Goal: Task Accomplishment & Management: Complete application form

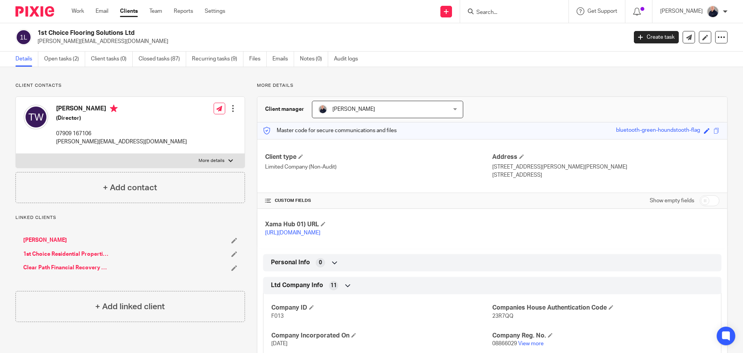
click at [521, 15] on input "Search" at bounding box center [511, 12] width 70 height 7
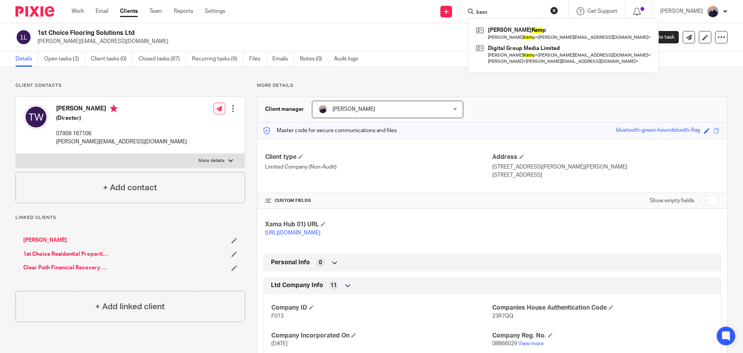
type input "kem"
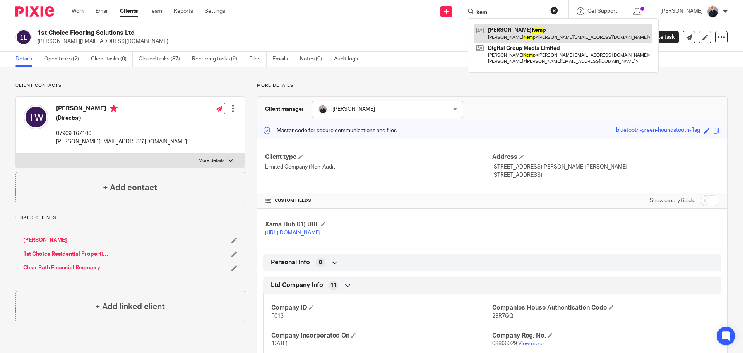
click at [505, 40] on link at bounding box center [563, 33] width 178 height 18
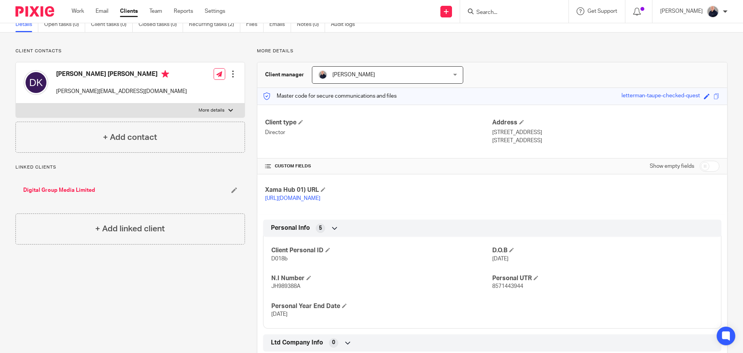
scroll to position [62, 0]
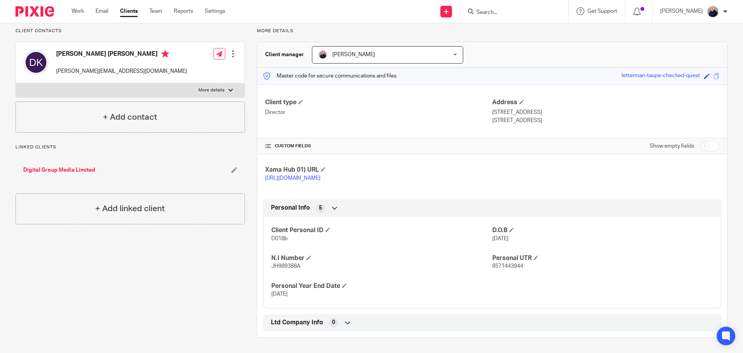
drag, startPoint x: 512, startPoint y: 112, endPoint x: 535, endPoint y: 113, distance: 22.5
click at [535, 117] on p "Malvern, WR14 1FJ" at bounding box center [605, 121] width 227 height 8
copy p "WR14 1FJ"
drag, startPoint x: 489, startPoint y: 265, endPoint x: 521, endPoint y: 265, distance: 31.4
click at [521, 265] on p "8571443944" at bounding box center [602, 266] width 221 height 8
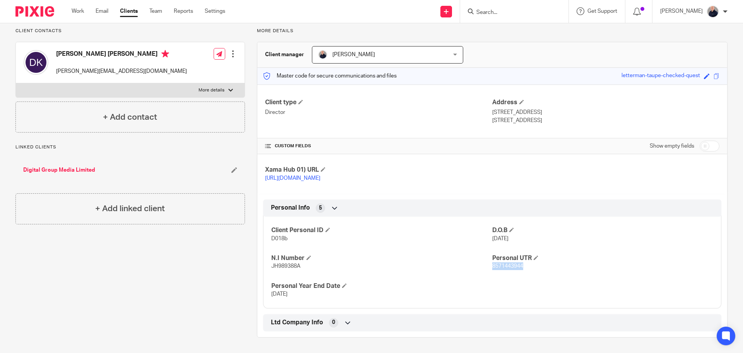
copy span "8571443944"
drag, startPoint x: 270, startPoint y: 266, endPoint x: 297, endPoint y: 268, distance: 27.1
click at [297, 268] on span "JH989388A" at bounding box center [285, 265] width 29 height 5
copy span "JH989388A"
drag, startPoint x: 512, startPoint y: 111, endPoint x: 534, endPoint y: 112, distance: 21.3
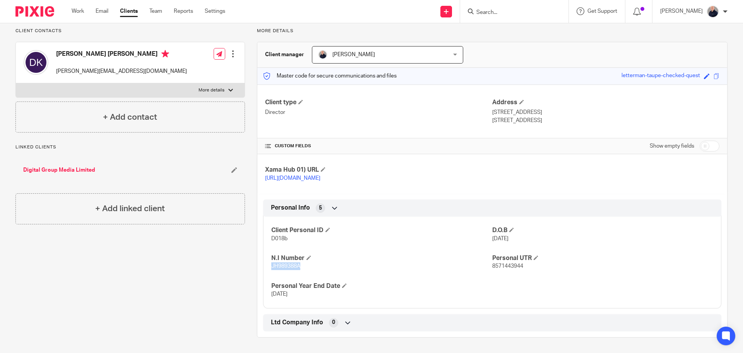
click at [534, 117] on p "Malvern, WR14 1FJ" at bounding box center [605, 121] width 227 height 8
copy p "WR14 1FJ"
click at [524, 15] on input "Search" at bounding box center [511, 12] width 70 height 7
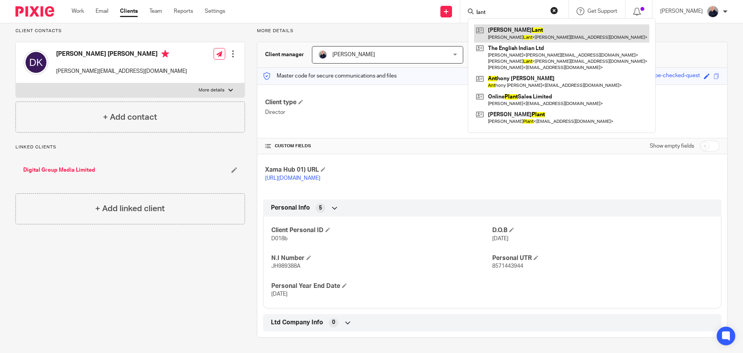
type input "lant"
drag, startPoint x: 521, startPoint y: 33, endPoint x: 516, endPoint y: 30, distance: 5.4
click at [521, 33] on link at bounding box center [561, 33] width 175 height 18
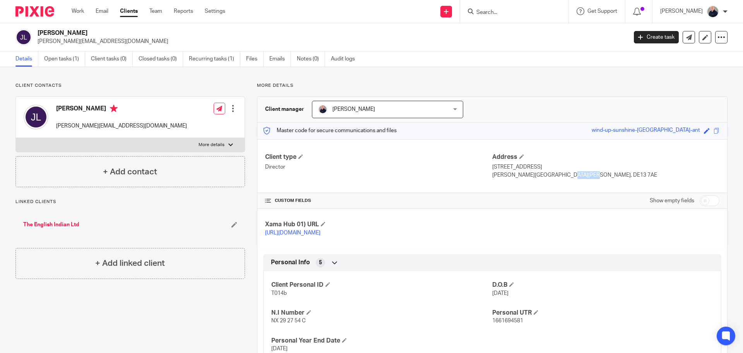
drag, startPoint x: 531, startPoint y: 174, endPoint x: 554, endPoint y: 175, distance: 23.3
click at [554, 175] on p "Burton-on-Trent, DE13 7AE" at bounding box center [605, 175] width 227 height 8
copy p "DE13 7AE"
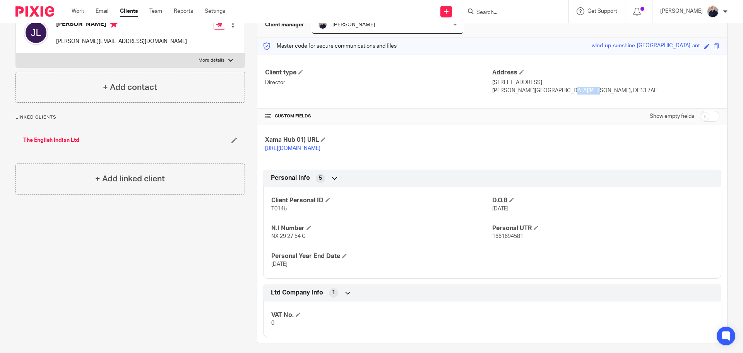
scroll to position [98, 0]
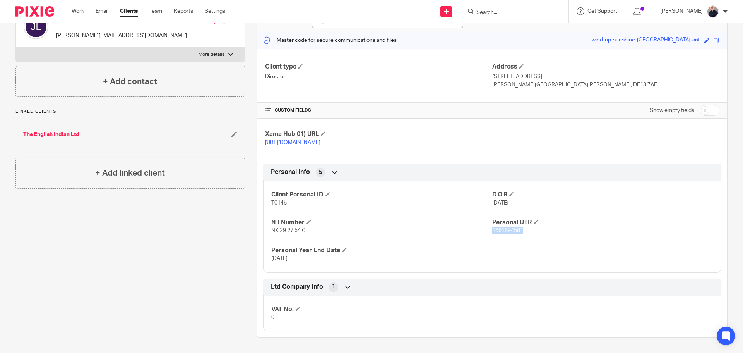
drag, startPoint x: 488, startPoint y: 229, endPoint x: 519, endPoint y: 231, distance: 31.4
click at [519, 231] on span "1661694581" at bounding box center [507, 230] width 31 height 5
copy span "1661694581"
drag, startPoint x: 270, startPoint y: 229, endPoint x: 303, endPoint y: 229, distance: 32.9
click at [303, 229] on span "NX 29 27 54 C" at bounding box center [288, 230] width 34 height 5
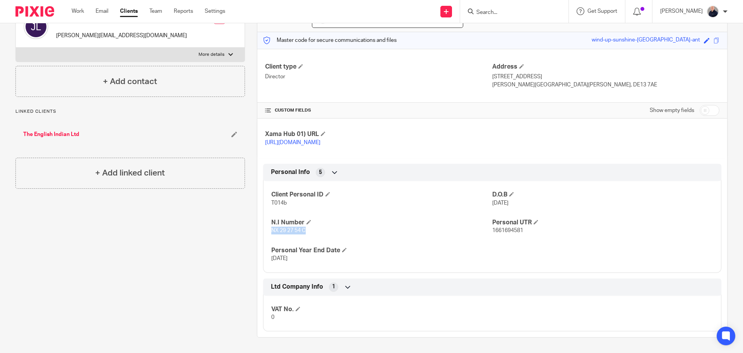
copy span "NX 29 27 54 C"
drag, startPoint x: 531, startPoint y: 76, endPoint x: 554, endPoint y: 78, distance: 23.0
click at [554, 81] on p "Burton-on-Trent, DE13 7AE" at bounding box center [605, 85] width 227 height 8
copy p "DE13 7AE"
click at [127, 10] on link "Clients" at bounding box center [129, 11] width 18 height 8
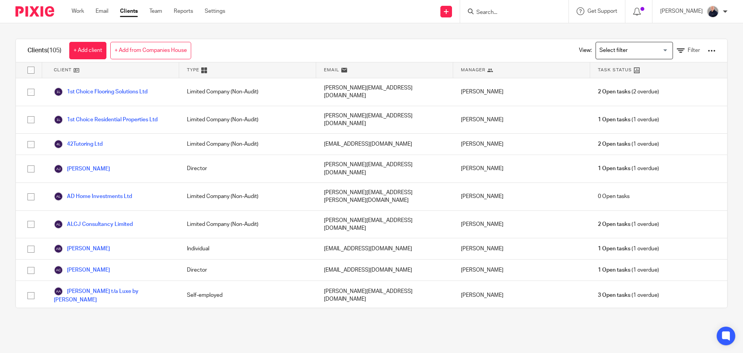
click at [202, 70] on icon at bounding box center [204, 70] width 6 height 6
click at [189, 71] on span "Type" at bounding box center [193, 70] width 12 height 7
click at [608, 49] on input "Search for option" at bounding box center [633, 51] width 72 height 14
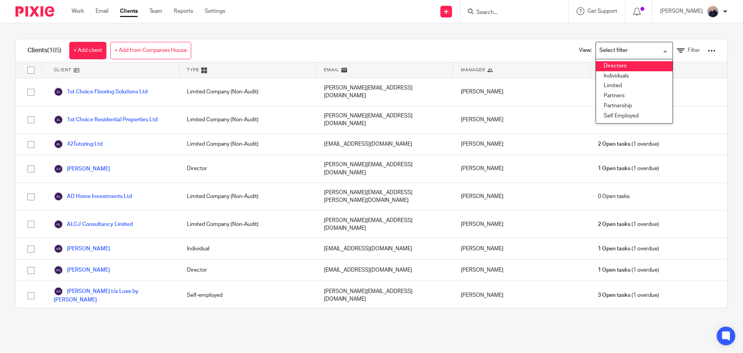
click at [607, 64] on li "Directors" at bounding box center [634, 66] width 77 height 10
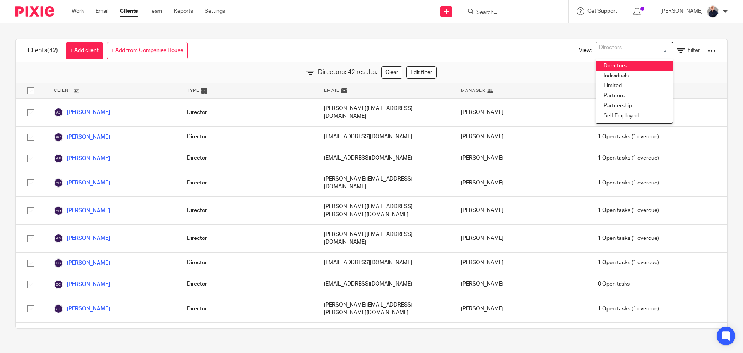
click at [606, 53] on div "Directors" at bounding box center [632, 49] width 73 height 15
click at [599, 72] on li "Individuals" at bounding box center [634, 76] width 77 height 10
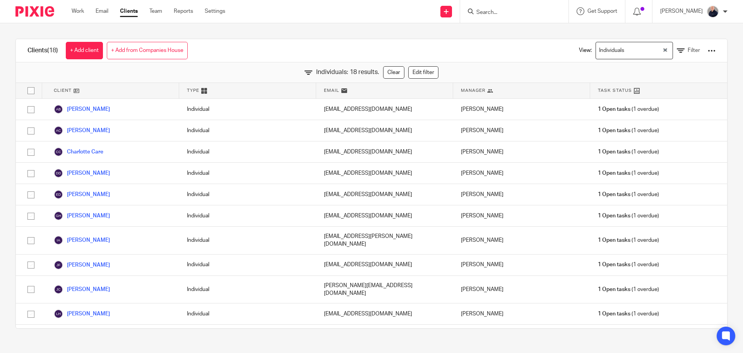
click at [610, 51] on div "Individuals" at bounding box center [629, 49] width 66 height 15
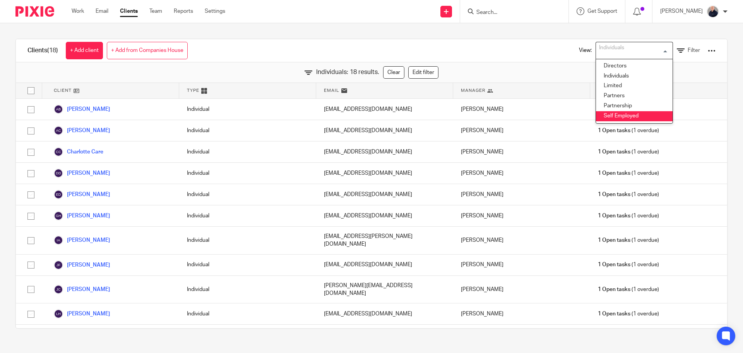
click at [607, 113] on li "Self Employed" at bounding box center [634, 116] width 77 height 10
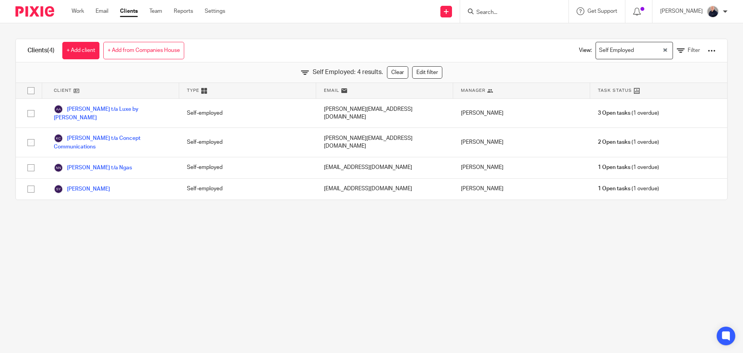
click at [612, 53] on div "Self Employed" at bounding box center [629, 49] width 66 height 15
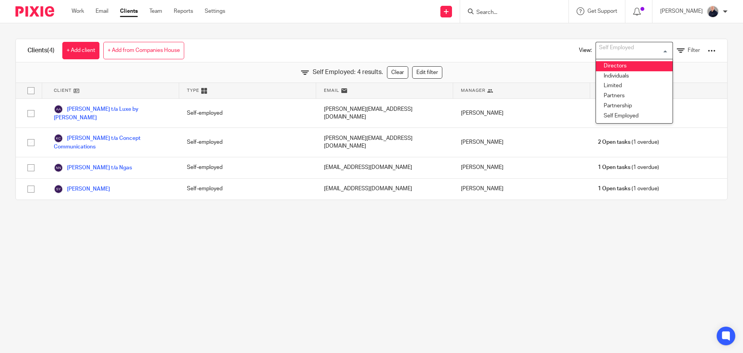
click at [601, 65] on li "Directors" at bounding box center [634, 66] width 77 height 10
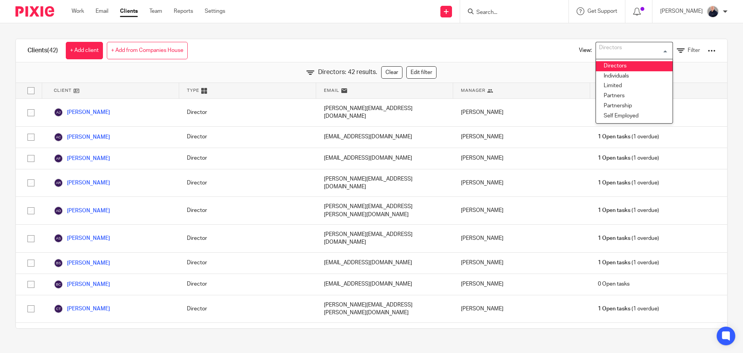
click at [653, 50] on input "Search for option" at bounding box center [633, 51] width 72 height 14
click at [126, 10] on link "Clients" at bounding box center [129, 11] width 18 height 8
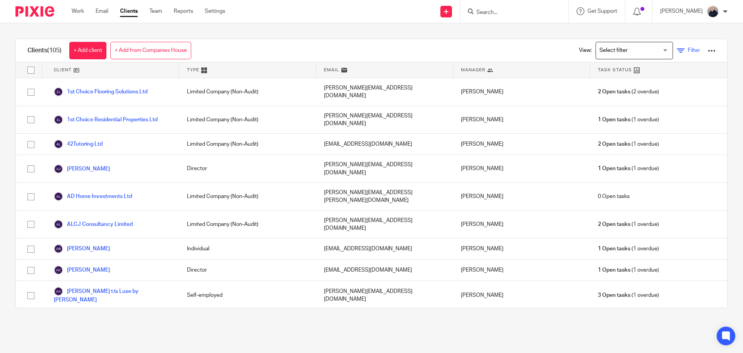
click at [688, 49] on span "Filter" at bounding box center [694, 50] width 12 height 5
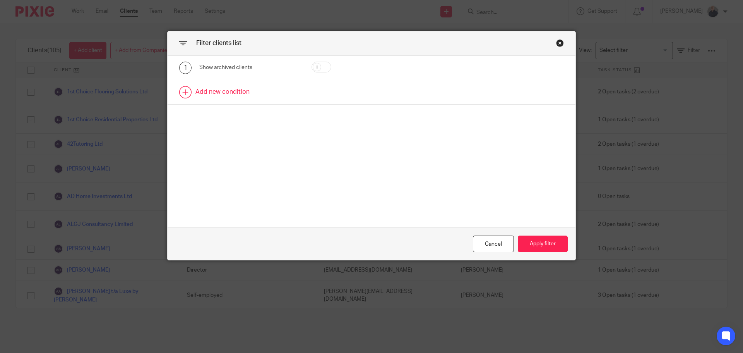
click at [230, 94] on link at bounding box center [372, 92] width 408 height 24
click at [230, 94] on div "Field" at bounding box center [243, 94] width 75 height 16
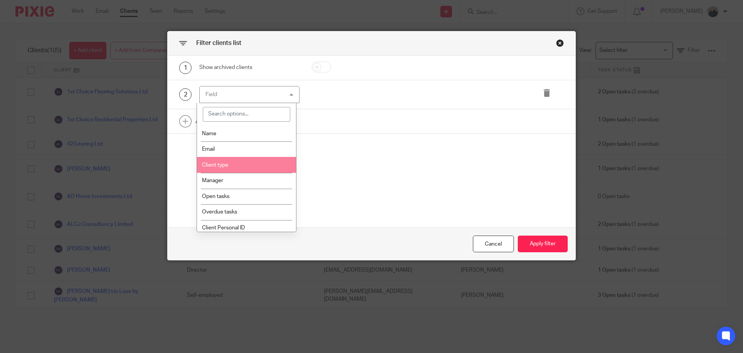
click at [227, 166] on span "Client type" at bounding box center [215, 164] width 26 height 5
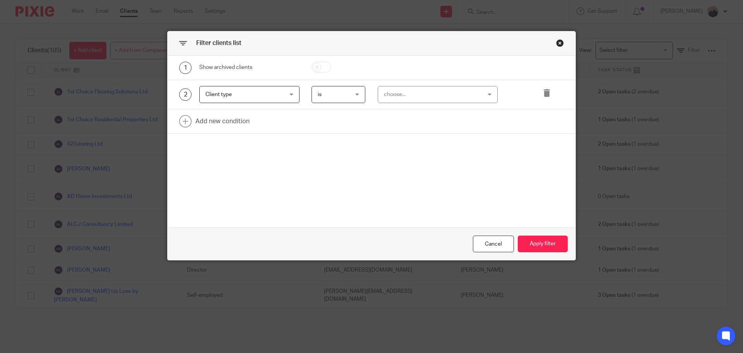
click at [353, 94] on span "is" at bounding box center [337, 94] width 38 height 16
click at [353, 94] on div "is is" at bounding box center [339, 94] width 54 height 17
click at [353, 94] on span "is" at bounding box center [337, 94] width 38 height 16
click at [337, 124] on li "is not" at bounding box center [335, 127] width 53 height 16
click at [387, 98] on div "choose..." at bounding box center [429, 94] width 91 height 16
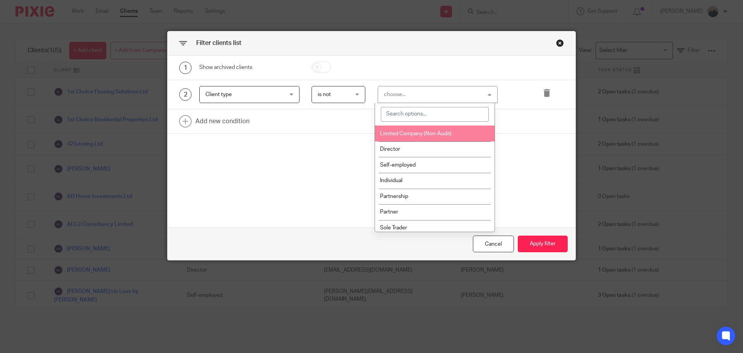
click at [395, 132] on span "Limited Company (Non-Audit)" at bounding box center [416, 133] width 72 height 5
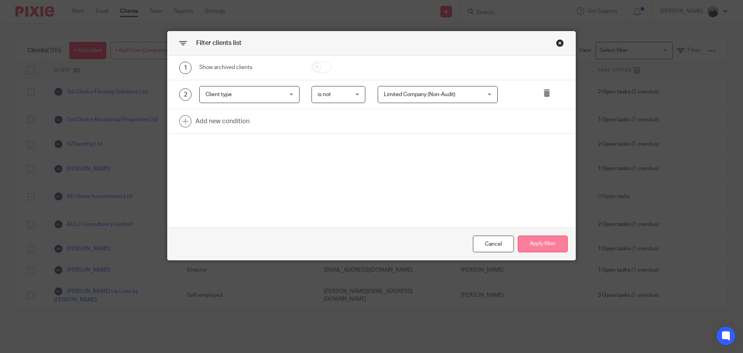
click at [540, 244] on button "Apply filter" at bounding box center [543, 243] width 50 height 17
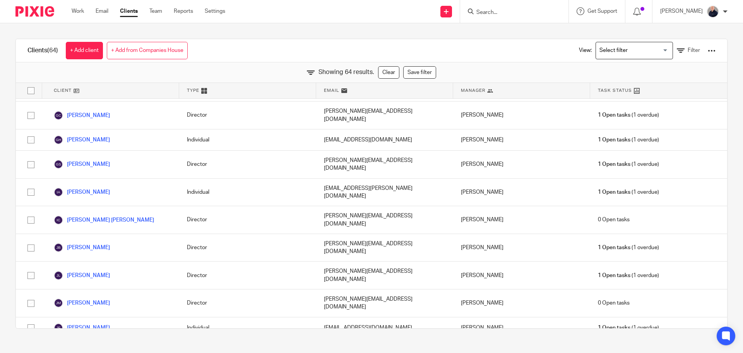
scroll to position [542, 0]
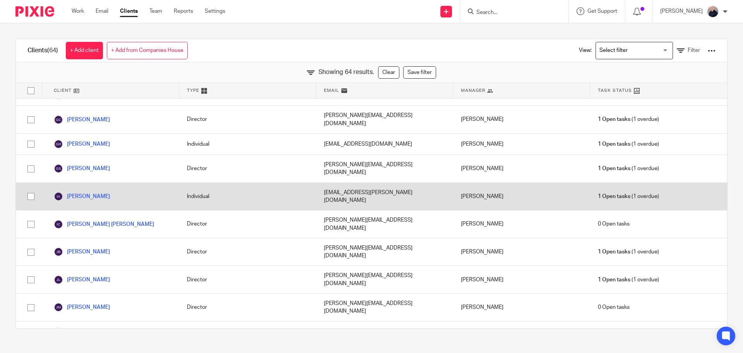
click at [31, 189] on input "checkbox" at bounding box center [31, 196] width 15 height 15
checkbox input "true"
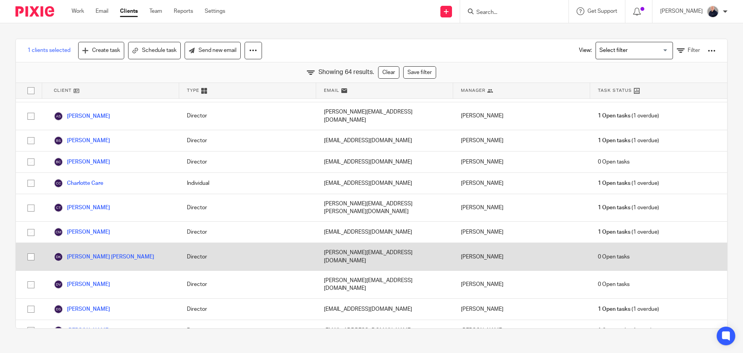
scroll to position [194, 0]
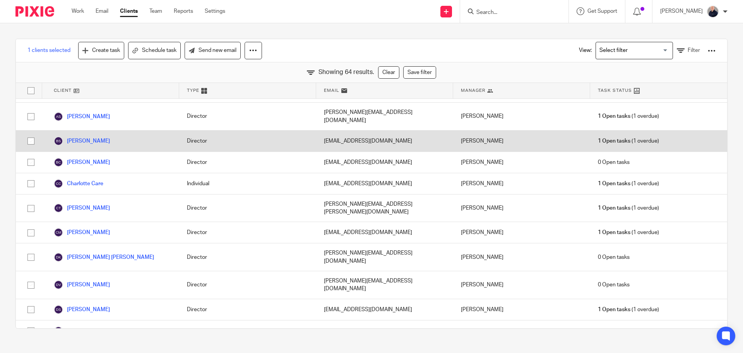
click at [33, 134] on input "checkbox" at bounding box center [31, 141] width 15 height 15
checkbox input "true"
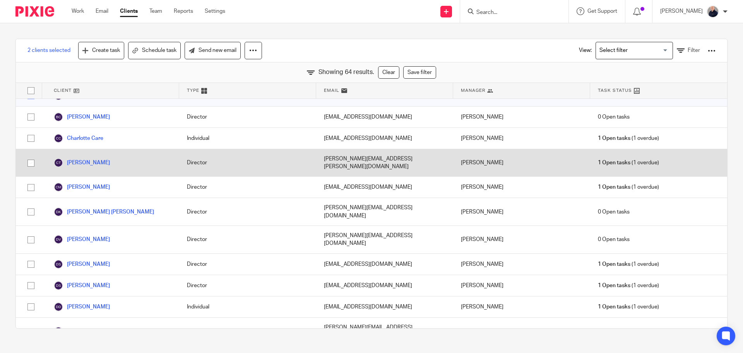
scroll to position [310, 0]
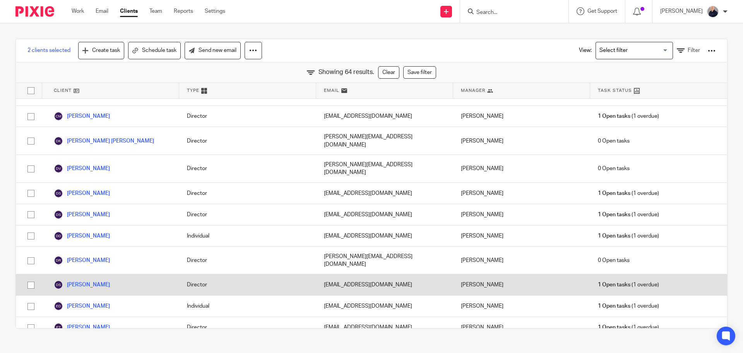
click at [28, 278] on input "checkbox" at bounding box center [31, 285] width 15 height 15
checkbox input "true"
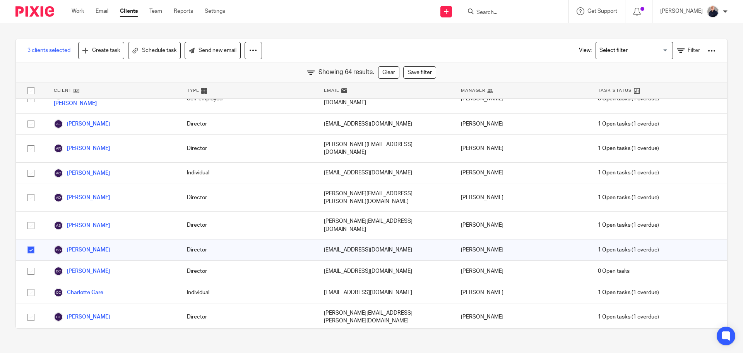
scroll to position [77, 0]
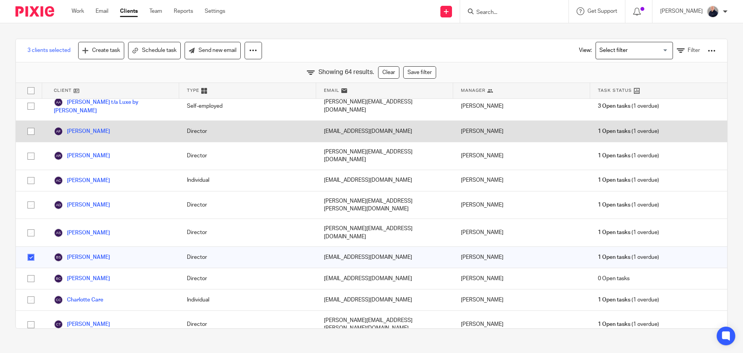
click at [31, 124] on input "checkbox" at bounding box center [31, 131] width 15 height 15
checkbox input "true"
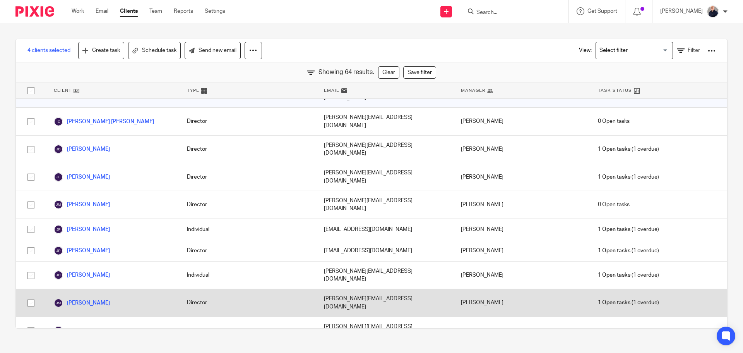
scroll to position [658, 0]
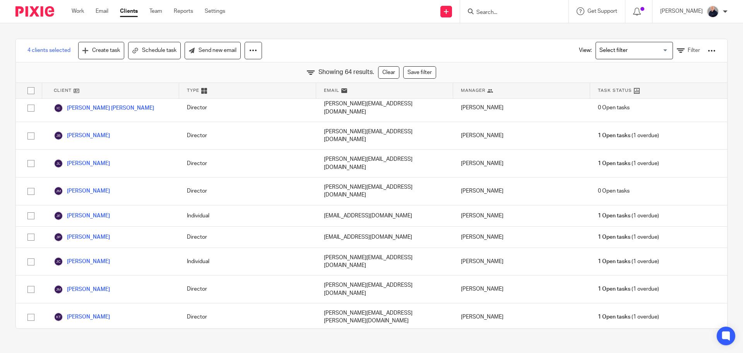
checkbox input "true"
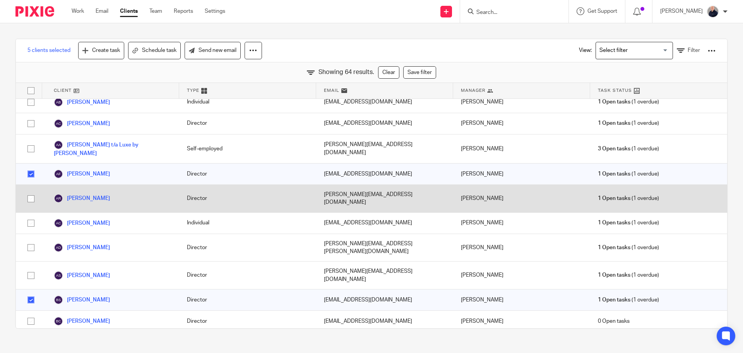
scroll to position [0, 0]
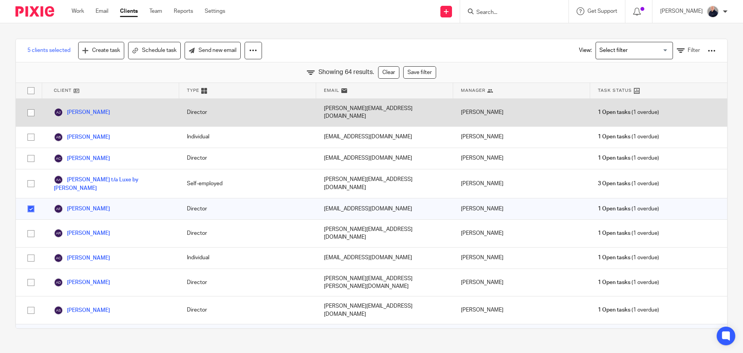
click at [30, 110] on input "checkbox" at bounding box center [31, 112] width 15 height 15
checkbox input "true"
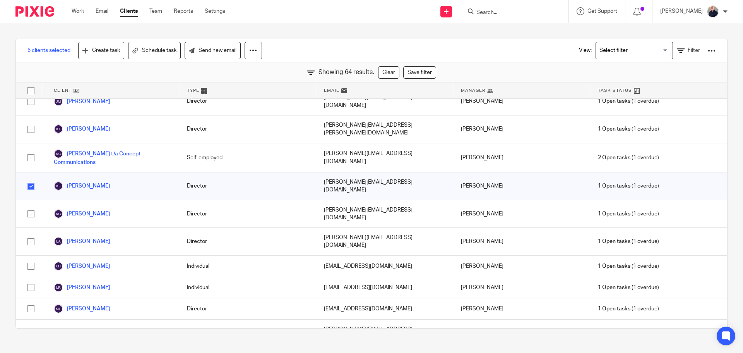
scroll to position [852, 0]
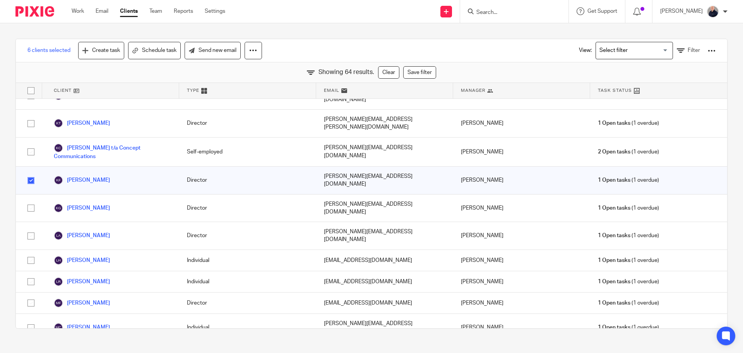
checkbox input "true"
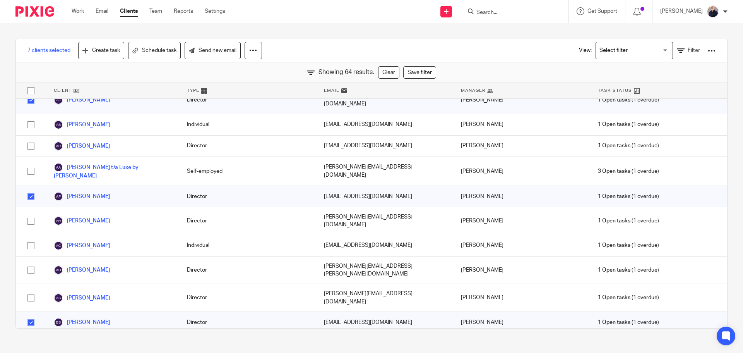
scroll to position [0, 0]
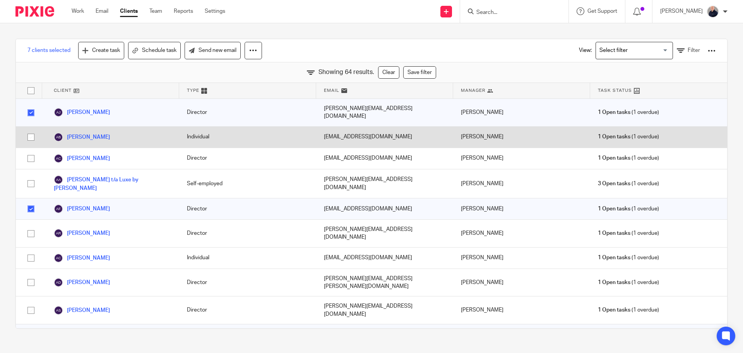
click at [30, 130] on input "checkbox" at bounding box center [31, 137] width 15 height 15
checkbox input "true"
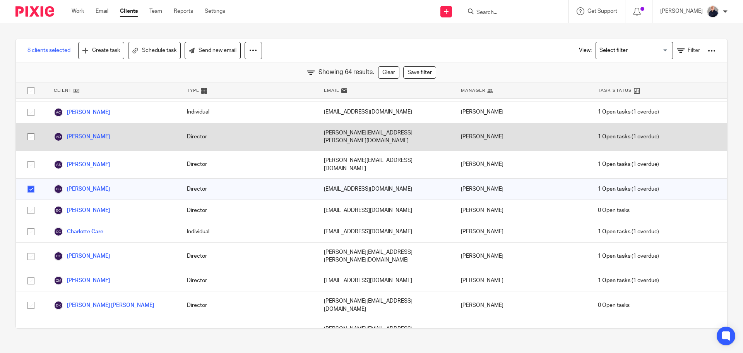
scroll to position [194, 0]
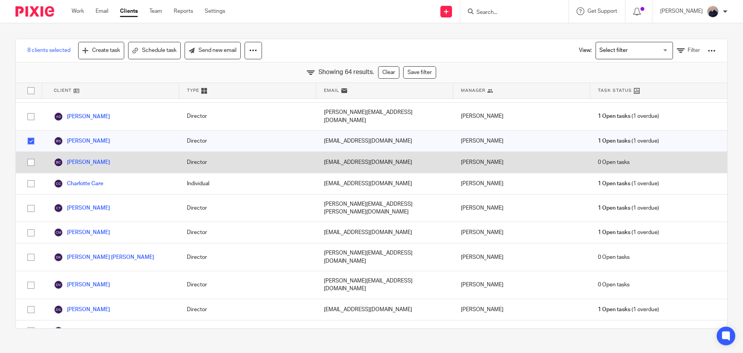
click at [30, 155] on input "checkbox" at bounding box center [31, 162] width 15 height 15
checkbox input "true"
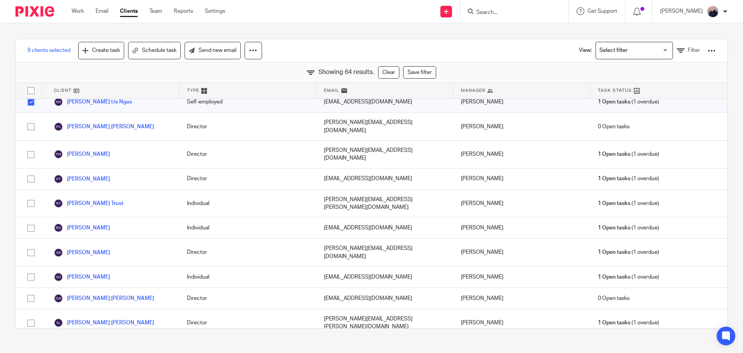
scroll to position [1141, 0]
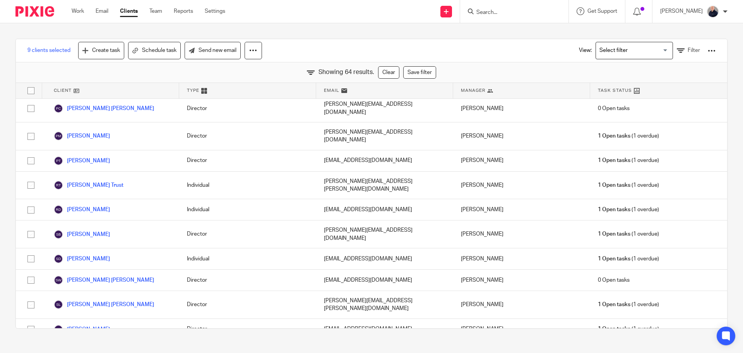
checkbox input "true"
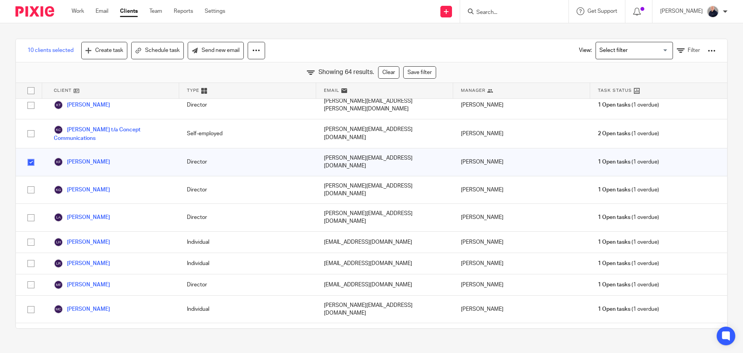
scroll to position [676, 0]
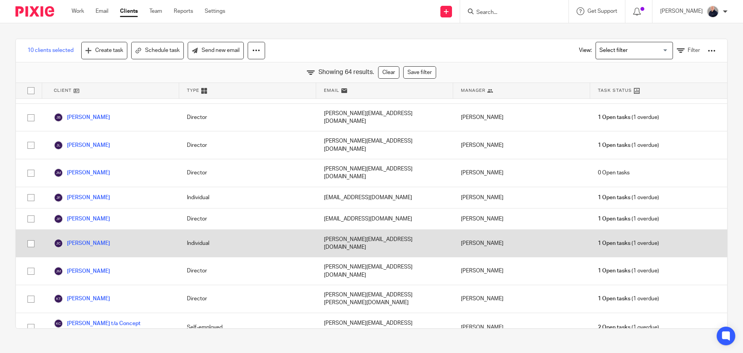
click at [30, 236] on input "checkbox" at bounding box center [31, 243] width 15 height 15
checkbox input "true"
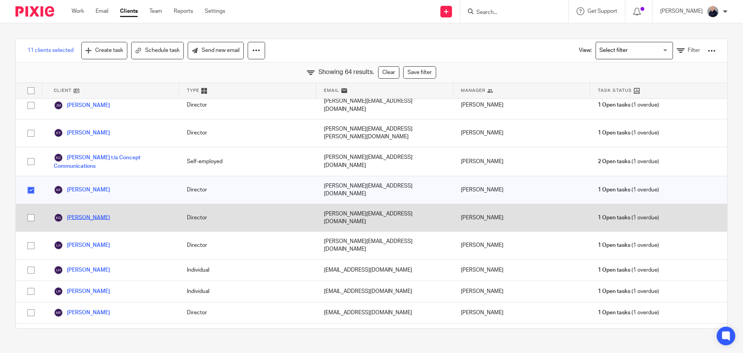
scroll to position [870, 0]
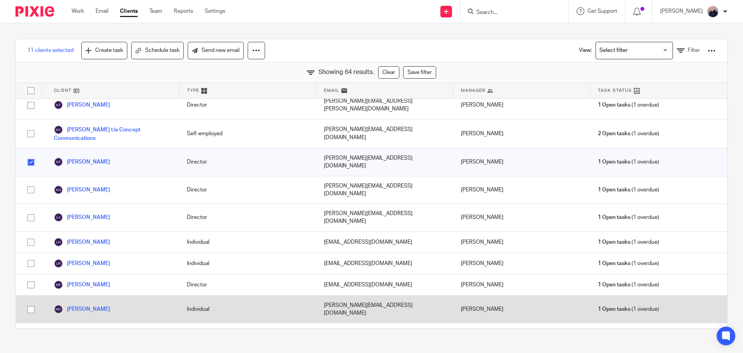
click at [30, 302] on input "checkbox" at bounding box center [31, 309] width 15 height 15
checkbox input "true"
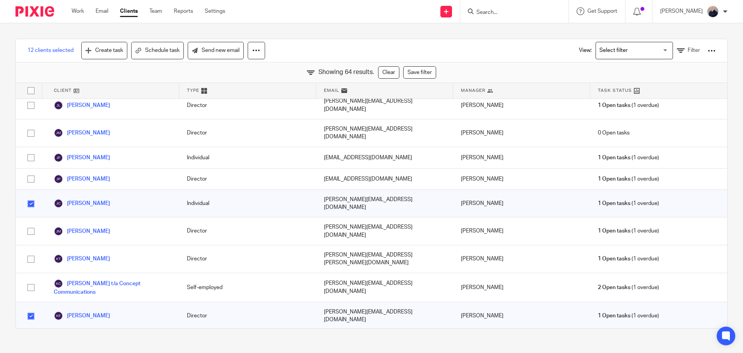
scroll to position [676, 0]
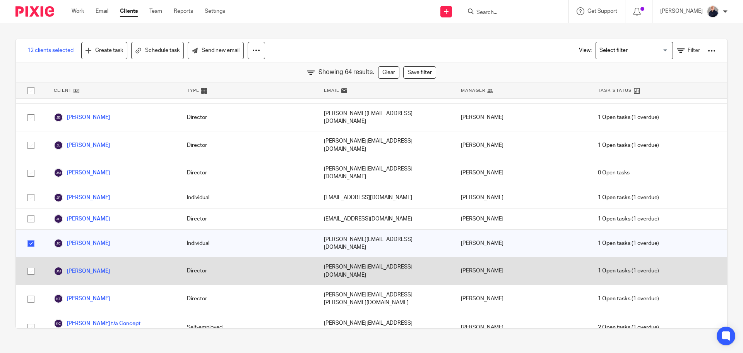
click at [31, 264] on input "checkbox" at bounding box center [31, 271] width 15 height 15
checkbox input "true"
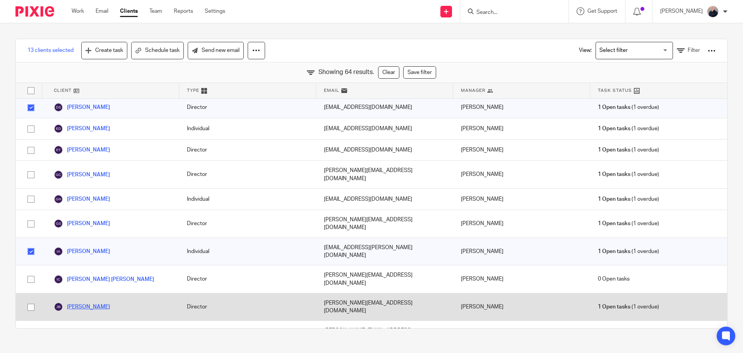
scroll to position [444, 0]
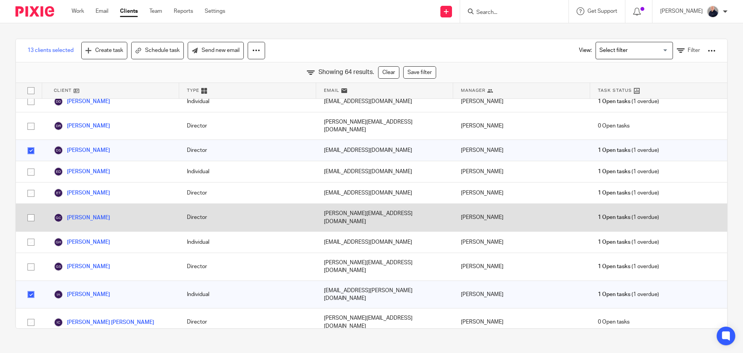
click at [32, 210] on input "checkbox" at bounding box center [31, 217] width 15 height 15
checkbox input "true"
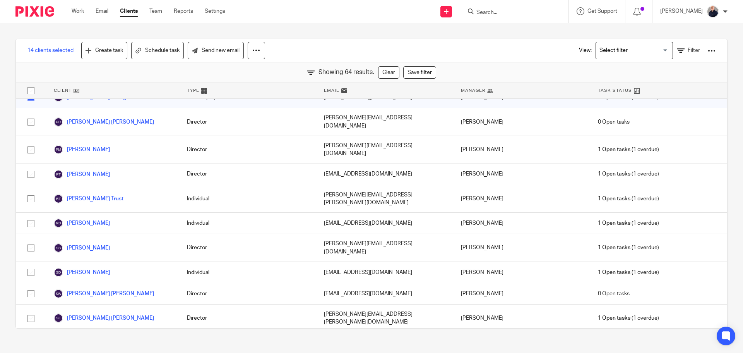
scroll to position [1141, 0]
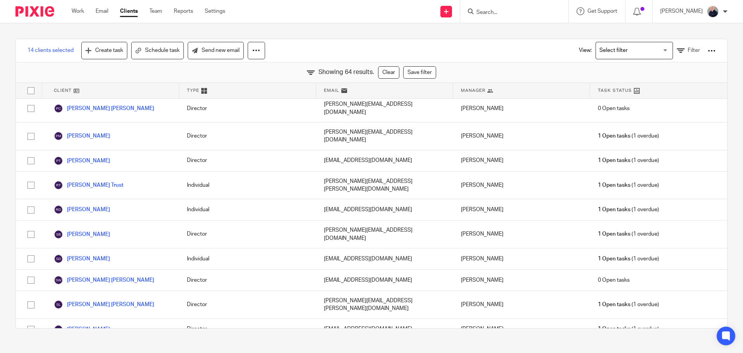
checkbox input "true"
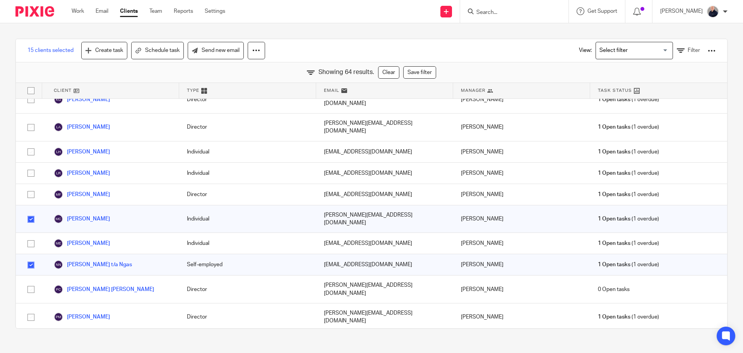
scroll to position [947, 0]
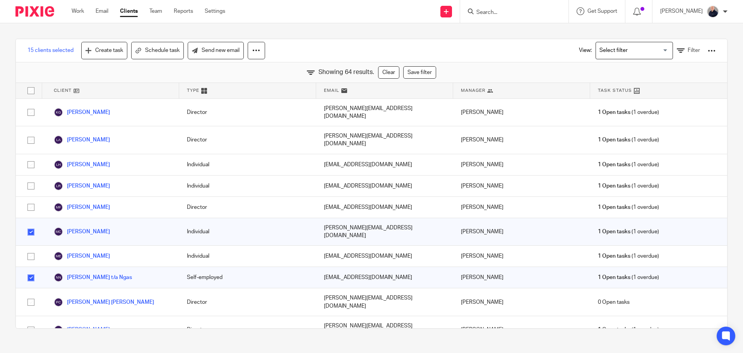
click at [127, 12] on link "Clients" at bounding box center [129, 11] width 18 height 8
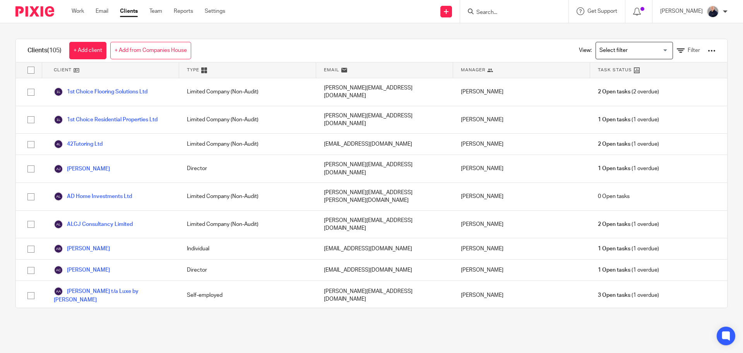
click at [519, 14] on input "Search" at bounding box center [511, 12] width 70 height 7
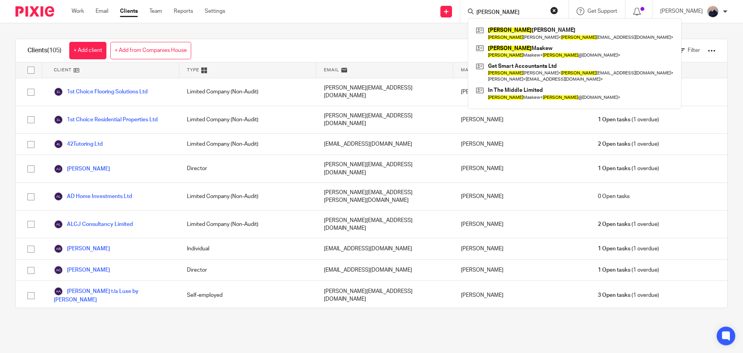
type input "[PERSON_NAME]"
click at [398, 35] on div "Clients (105) + Add client + Add from Companies House View: Loading... Filter C…" at bounding box center [371, 173] width 743 height 300
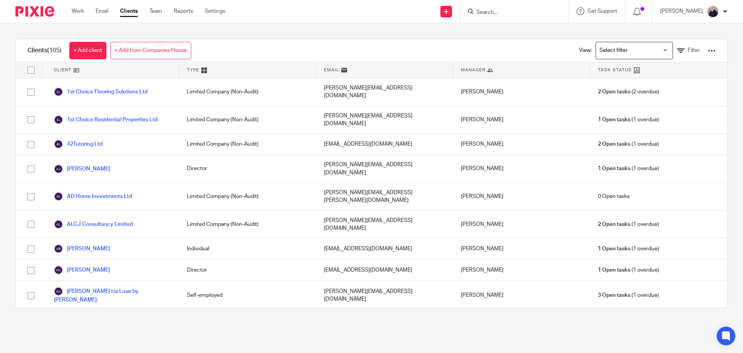
click at [708, 50] on div at bounding box center [712, 51] width 8 height 8
click at [688, 49] on span "Filter" at bounding box center [694, 50] width 12 height 5
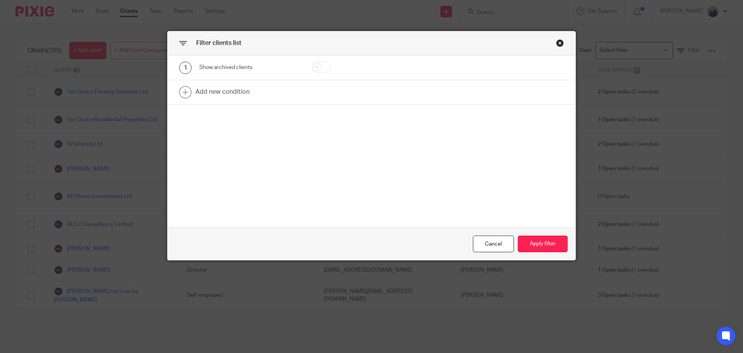
click at [319, 69] on input "checkbox" at bounding box center [322, 67] width 20 height 11
checkbox input "true"
click at [539, 245] on button "Apply filter" at bounding box center [543, 243] width 50 height 17
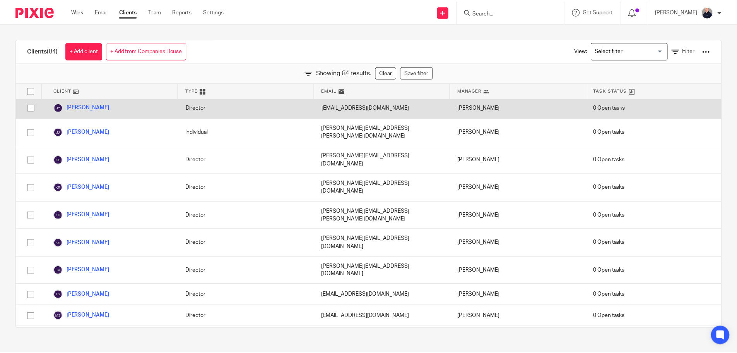
scroll to position [1006, 0]
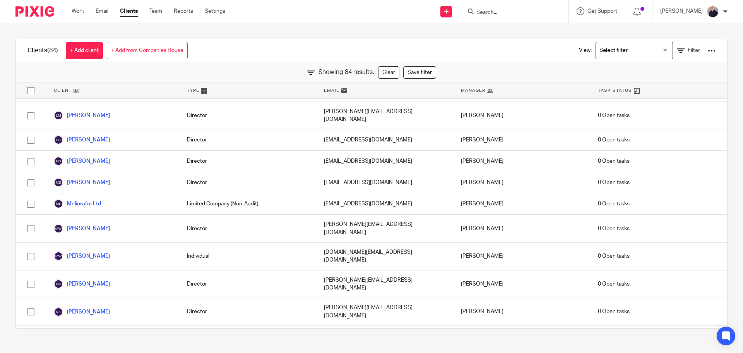
checkbox input "true"
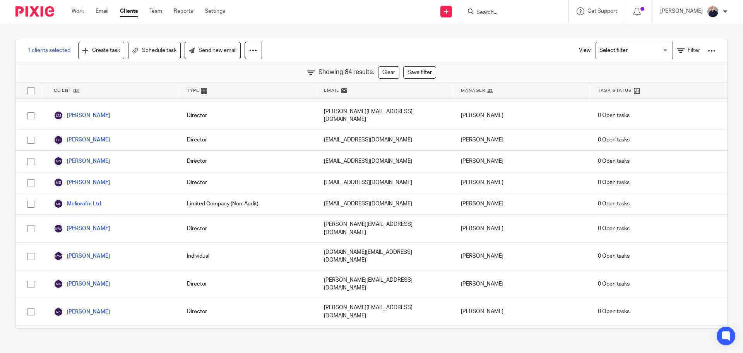
click at [704, 55] on div "View: Loading... Filter" at bounding box center [641, 50] width 148 height 23
click at [708, 52] on div at bounding box center [712, 51] width 8 height 8
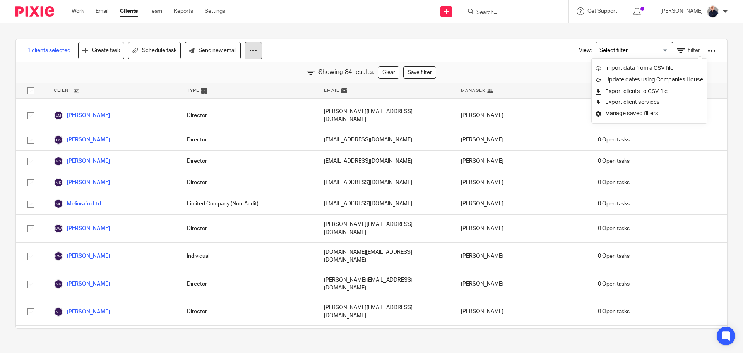
click at [254, 51] on icon at bounding box center [253, 50] width 8 height 8
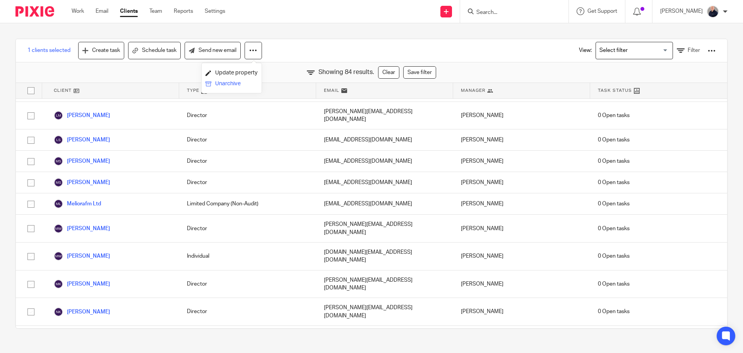
click at [235, 83] on button "Unarchive" at bounding box center [232, 84] width 52 height 10
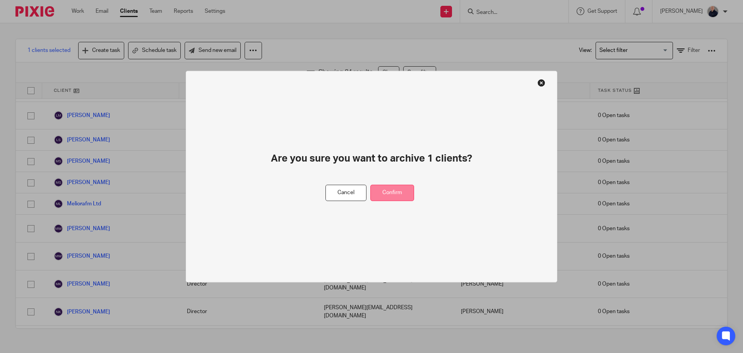
click at [395, 193] on button "Confirm" at bounding box center [392, 192] width 44 height 17
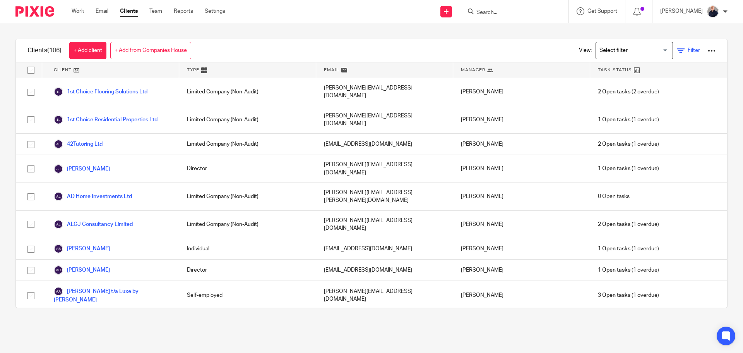
click at [688, 49] on span "Filter" at bounding box center [694, 50] width 12 height 5
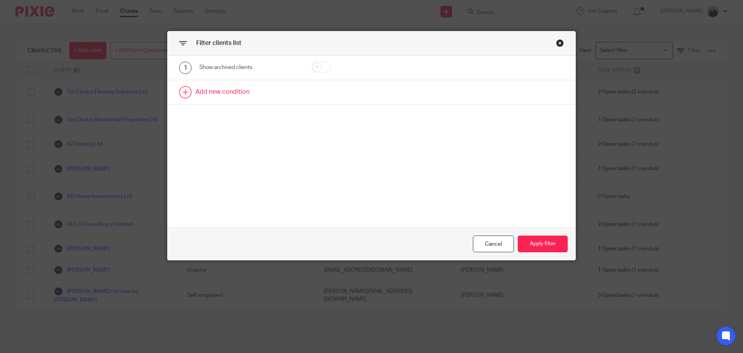
click at [295, 94] on link at bounding box center [372, 92] width 408 height 24
click at [249, 96] on div "Field" at bounding box center [243, 94] width 75 height 16
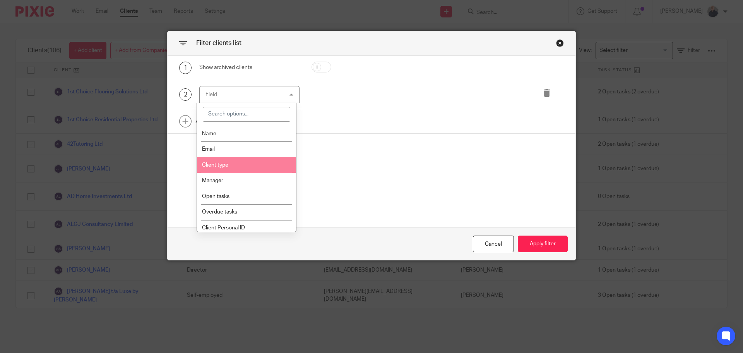
click at [225, 166] on span "Client type" at bounding box center [215, 164] width 26 height 5
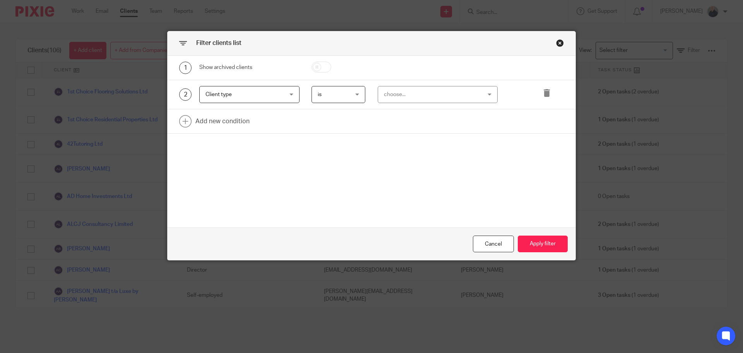
click at [336, 94] on span "is" at bounding box center [337, 94] width 38 height 16
drag, startPoint x: 327, startPoint y: 127, endPoint x: 339, endPoint y: 121, distance: 13.3
click at [331, 126] on li "is not" at bounding box center [335, 127] width 53 height 16
click at [391, 96] on div "choose..." at bounding box center [429, 94] width 91 height 16
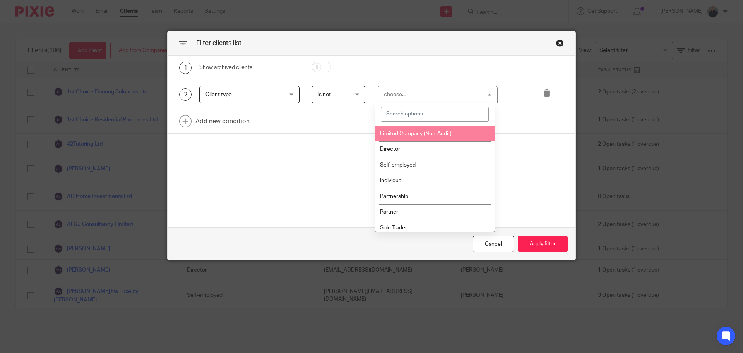
click at [396, 135] on span "Limited Company (Non-Audit)" at bounding box center [416, 133] width 72 height 5
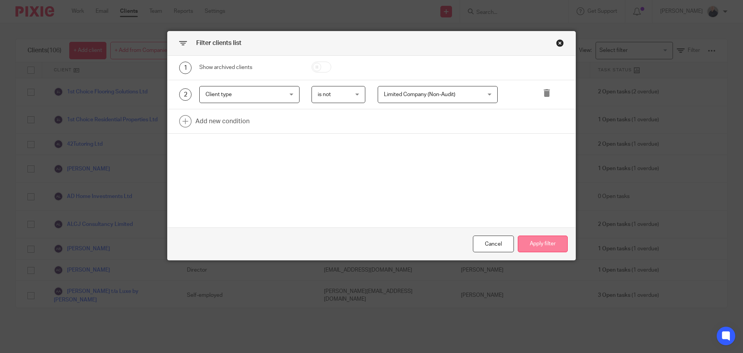
click at [540, 245] on button "Apply filter" at bounding box center [543, 243] width 50 height 17
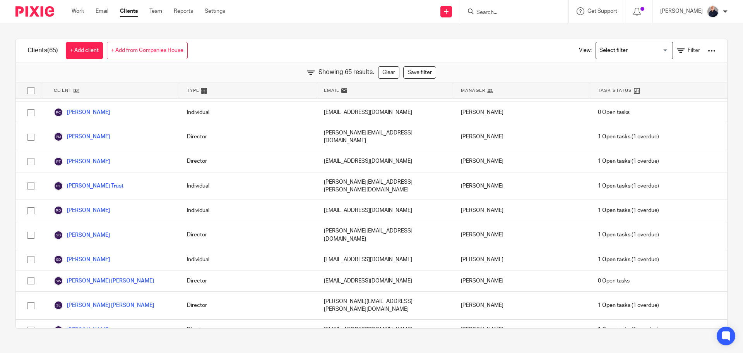
scroll to position [1162, 0]
click at [625, 50] on input "Search for option" at bounding box center [633, 51] width 72 height 14
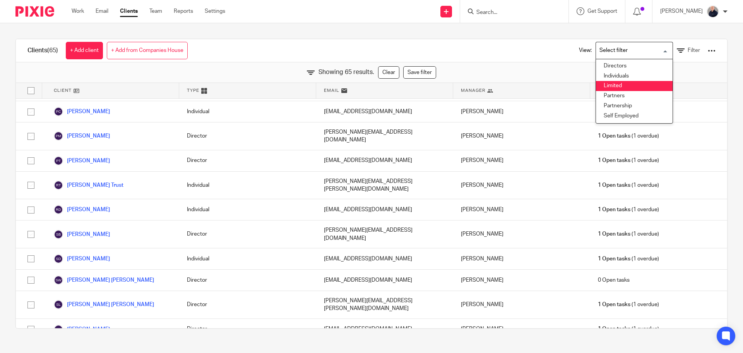
click at [605, 84] on li "Limited" at bounding box center [634, 86] width 77 height 10
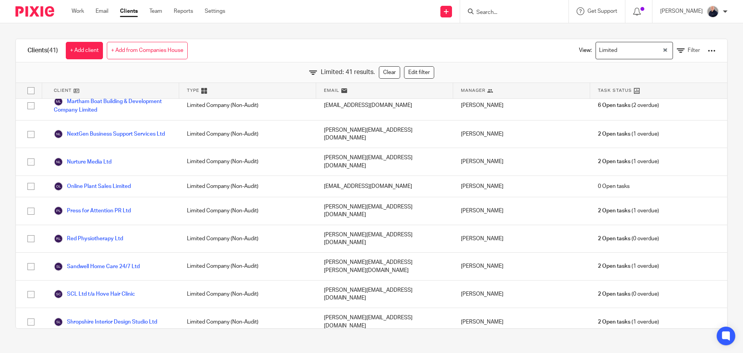
scroll to position [683, 0]
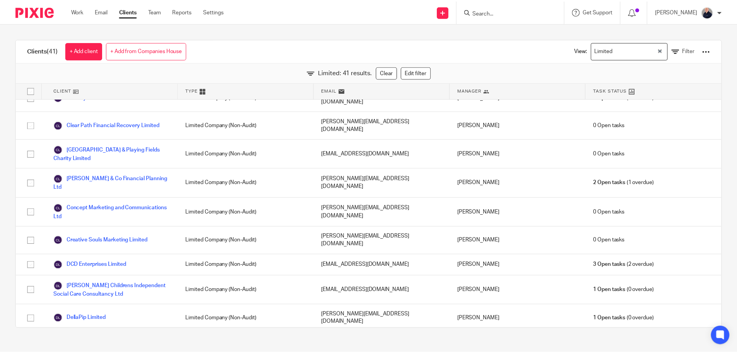
scroll to position [257, 0]
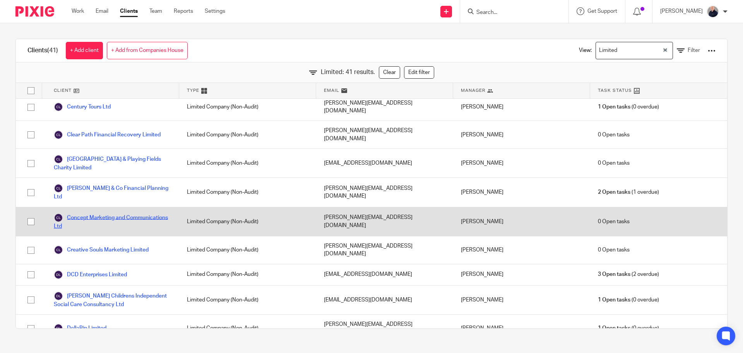
click at [94, 213] on link "Concept Marketing and Communications Ltd" at bounding box center [113, 221] width 118 height 17
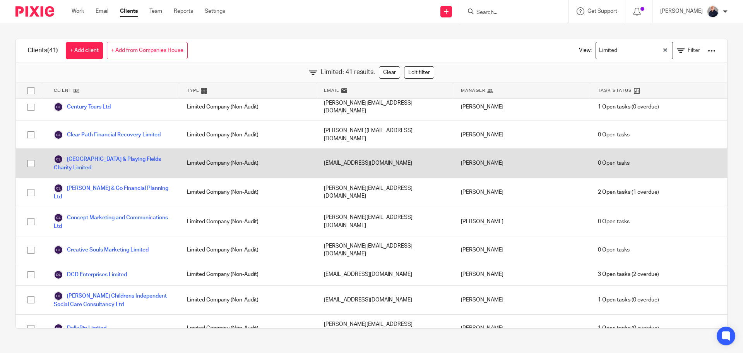
click at [29, 156] on input "checkbox" at bounding box center [31, 163] width 15 height 15
checkbox input "true"
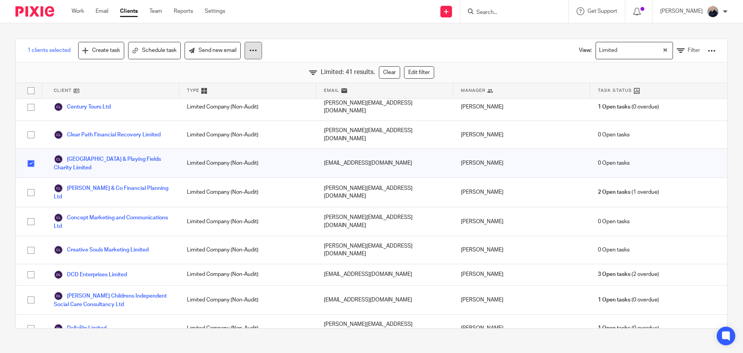
click at [252, 51] on icon at bounding box center [253, 50] width 8 height 8
click at [222, 82] on button "Archive" at bounding box center [232, 84] width 52 height 10
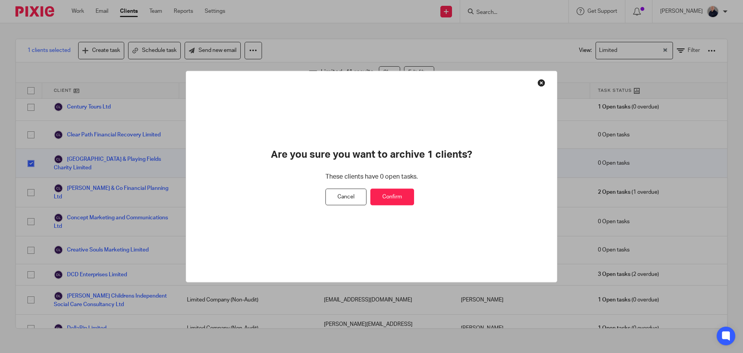
click at [394, 198] on button "Confirm" at bounding box center [392, 197] width 44 height 17
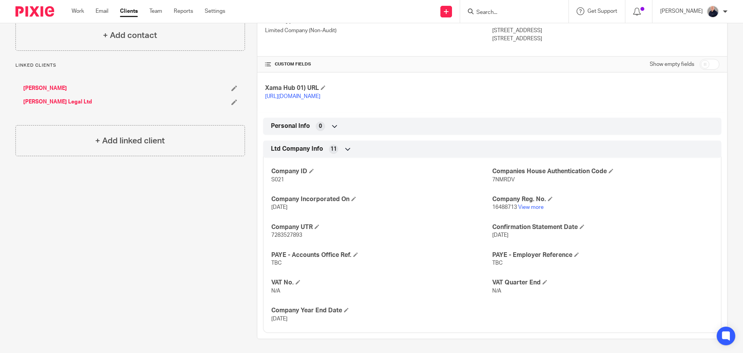
scroll to position [146, 0]
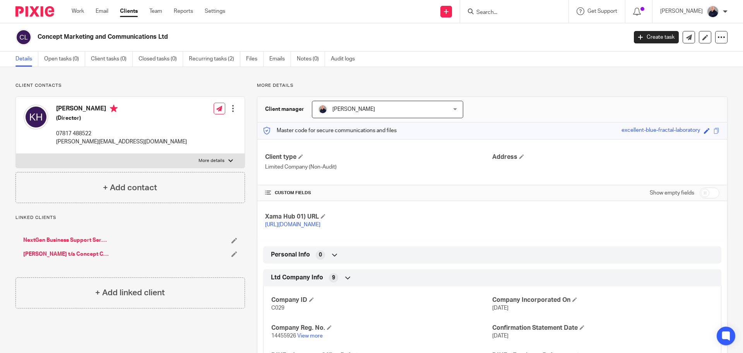
scroll to position [39, 0]
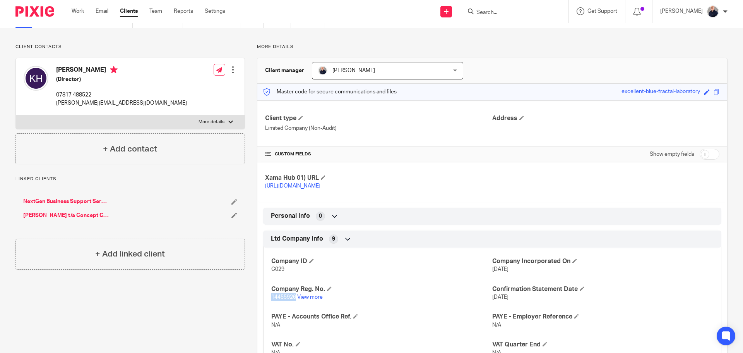
drag, startPoint x: 270, startPoint y: 301, endPoint x: 293, endPoint y: 305, distance: 23.6
click at [294, 301] on p "14455926 View more" at bounding box center [381, 297] width 221 height 8
copy span "14455926"
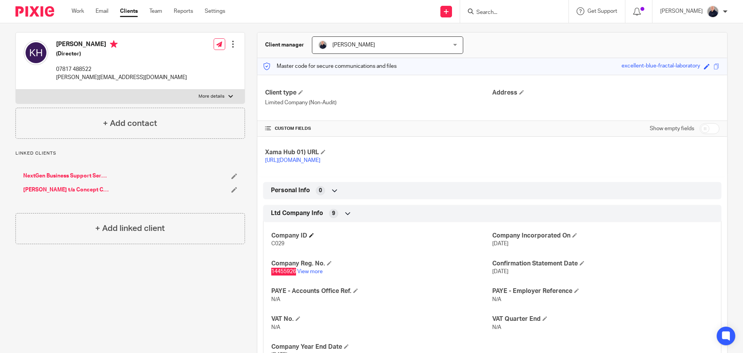
scroll to position [110, 0]
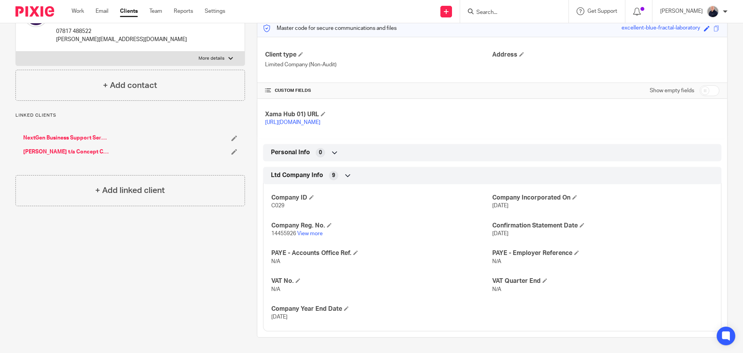
click at [415, 236] on p "14455926 View more" at bounding box center [381, 234] width 221 height 8
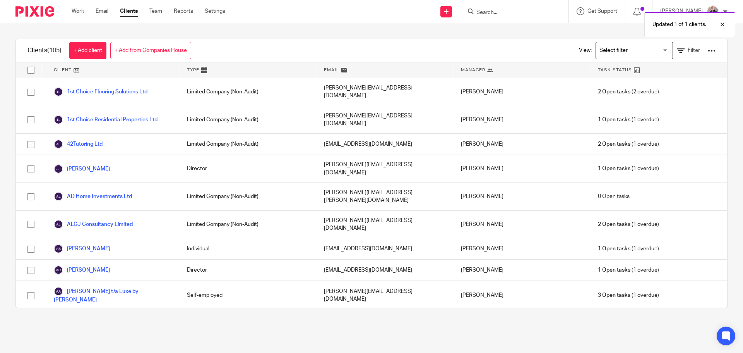
click at [604, 53] on input "Search for option" at bounding box center [633, 51] width 72 height 14
click at [605, 82] on li "Limited" at bounding box center [634, 86] width 77 height 10
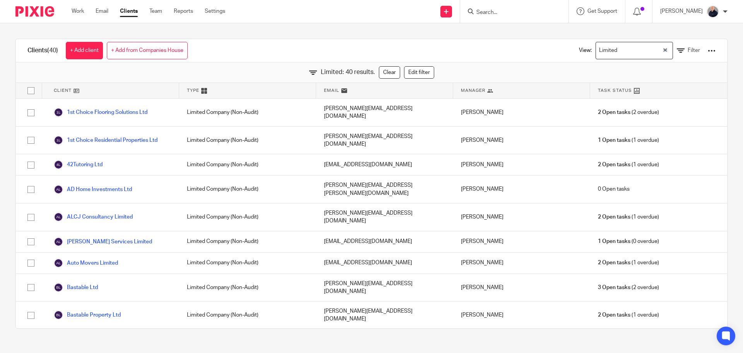
click at [652, 50] on div "Limited Loading..." at bounding box center [634, 50] width 77 height 17
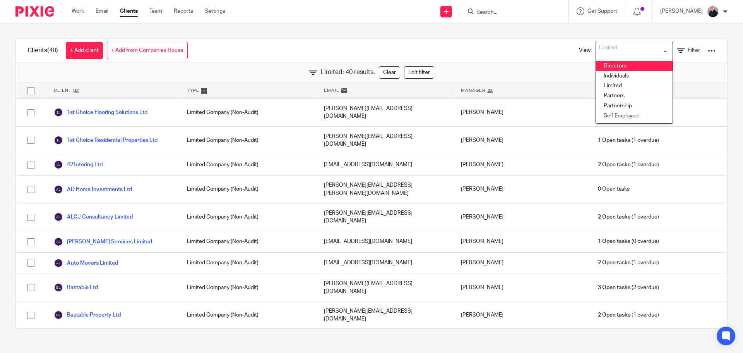
click at [533, 62] on div "Limited: 40 results. Clear Edit filter" at bounding box center [371, 72] width 711 height 21
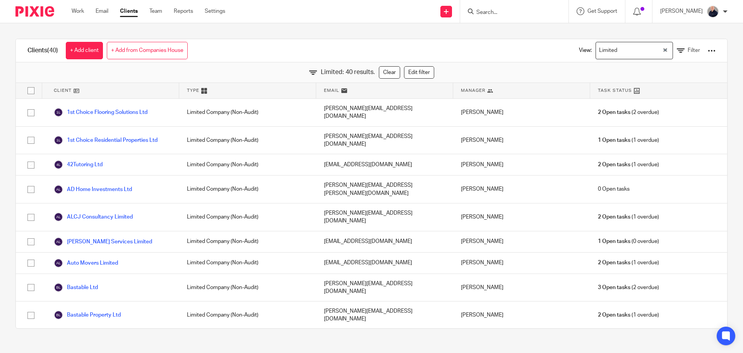
click at [131, 13] on link "Clients" at bounding box center [129, 11] width 18 height 8
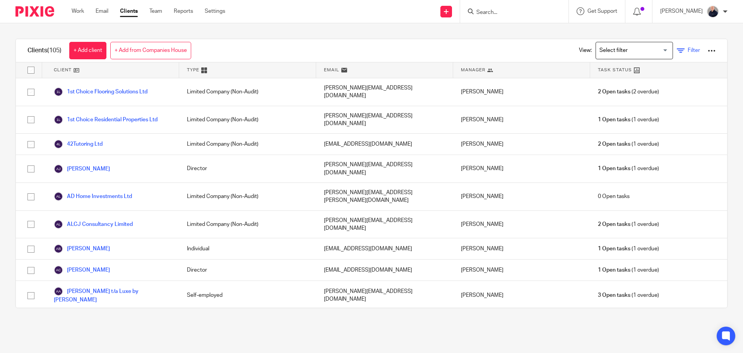
click at [688, 49] on span "Filter" at bounding box center [694, 50] width 12 height 5
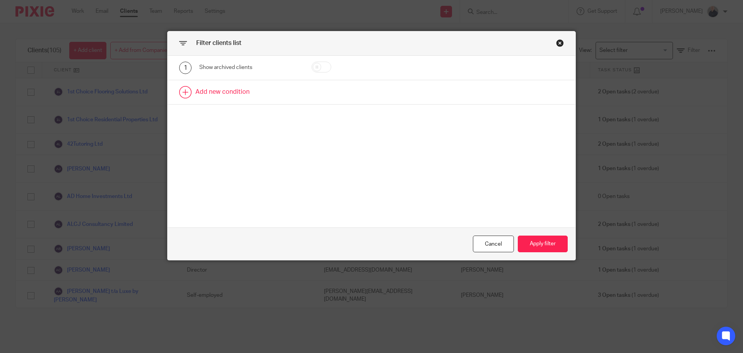
click at [215, 93] on link at bounding box center [372, 92] width 408 height 24
click at [261, 95] on div "Field" at bounding box center [243, 94] width 75 height 16
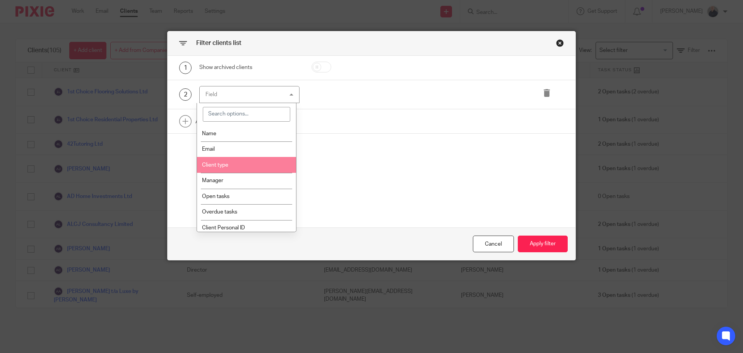
click at [226, 165] on span "Client type" at bounding box center [215, 164] width 26 height 5
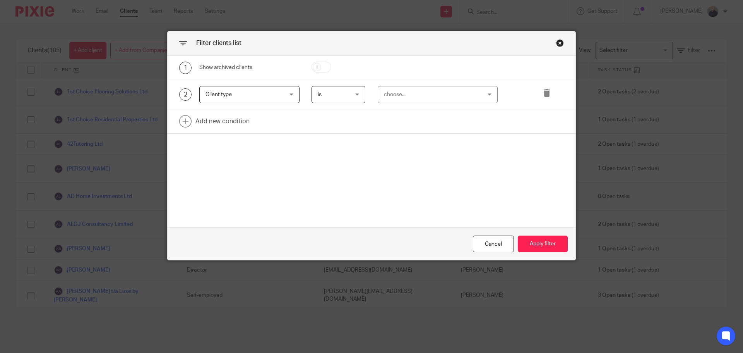
drag, startPoint x: 355, startPoint y: 96, endPoint x: 345, endPoint y: 101, distance: 11.3
click at [353, 96] on div "is is" at bounding box center [339, 94] width 54 height 17
drag, startPoint x: 329, startPoint y: 123, endPoint x: 367, endPoint y: 110, distance: 41.1
click at [332, 124] on li "is not" at bounding box center [335, 127] width 53 height 16
click at [393, 99] on div "choose..." at bounding box center [429, 94] width 91 height 16
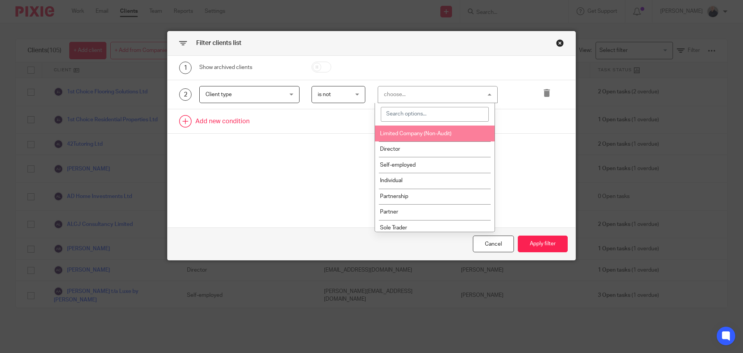
click at [394, 130] on li "Limited Company (Non-Audit)" at bounding box center [435, 133] width 120 height 16
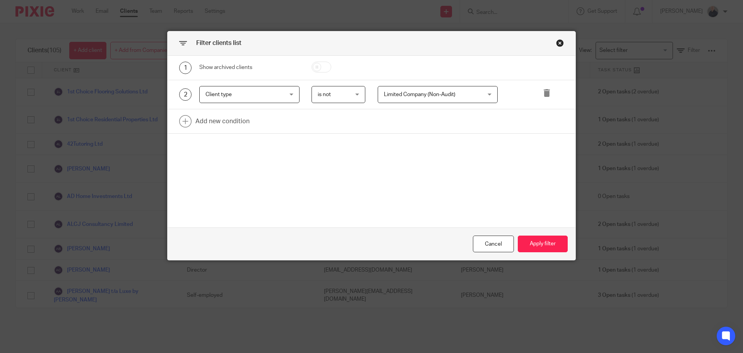
drag, startPoint x: 530, startPoint y: 243, endPoint x: 526, endPoint y: 230, distance: 14.2
click at [532, 242] on button "Apply filter" at bounding box center [543, 243] width 50 height 17
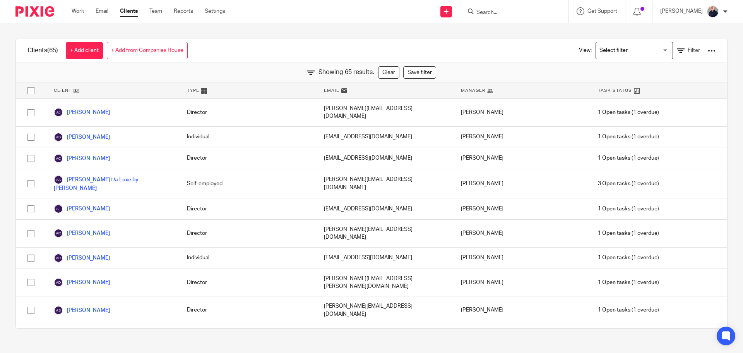
click at [148, 68] on div "Showing 65 results. Clear Save filter" at bounding box center [371, 72] width 711 height 21
click at [493, 13] on input "Search" at bounding box center [511, 12] width 70 height 7
type input "burn"
click at [558, 9] on button "reset" at bounding box center [554, 11] width 8 height 8
click at [449, 10] on icon at bounding box center [446, 11] width 5 height 5
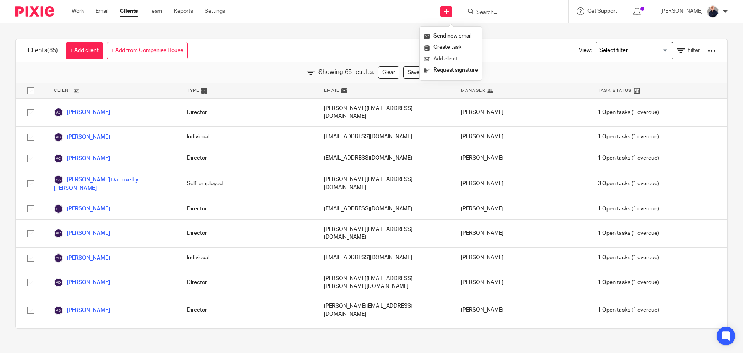
click at [445, 58] on link "Add client" at bounding box center [451, 58] width 54 height 11
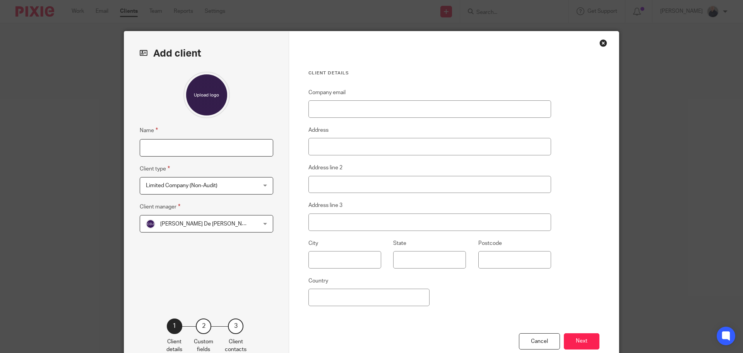
click at [198, 148] on input "Name" at bounding box center [207, 147] width 134 height 17
type input "[PERSON_NAME]"
click at [222, 181] on span "Limited Company (Non-Audit)" at bounding box center [196, 185] width 101 height 16
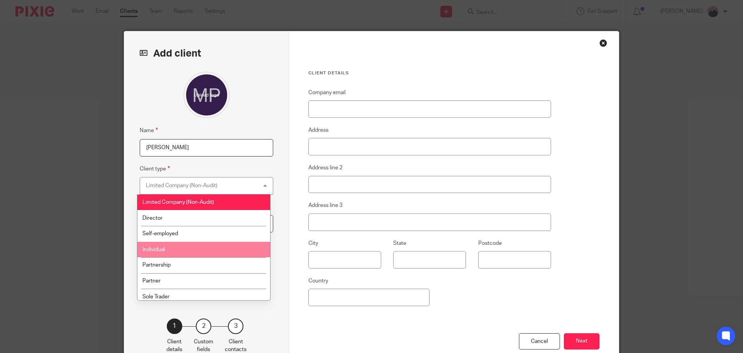
click at [183, 247] on li "Individual" at bounding box center [203, 250] width 133 height 16
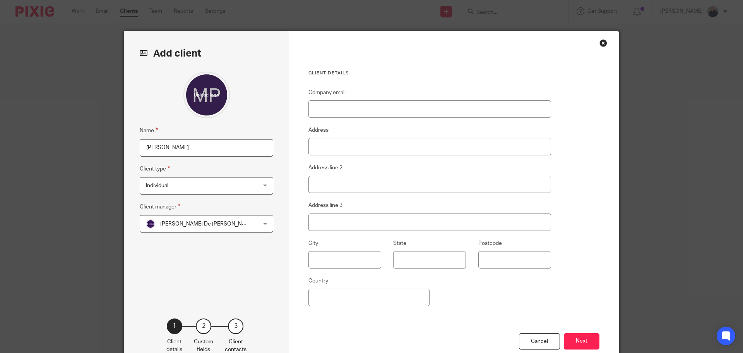
click at [194, 226] on span "[PERSON_NAME] De [PERSON_NAME]" at bounding box center [196, 223] width 101 height 16
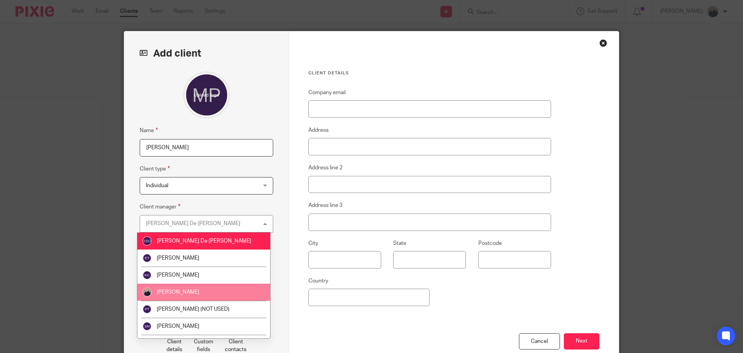
click at [186, 290] on span "[PERSON_NAME]" at bounding box center [178, 291] width 43 height 5
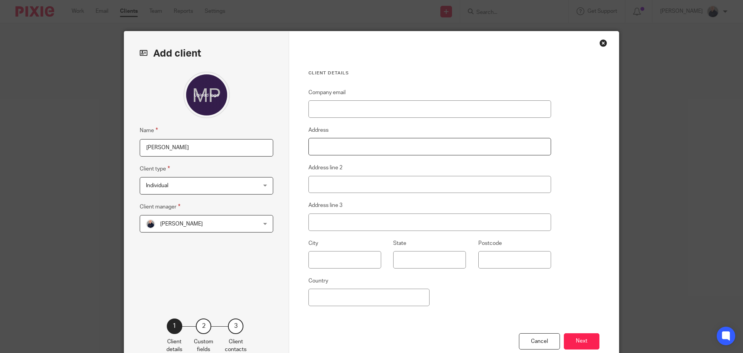
click at [336, 147] on input "Address" at bounding box center [430, 146] width 243 height 17
paste input "3 Court Meadow, Kempsey, Worcester, Worcestershire, WR5 3JL, England"
drag, startPoint x: 468, startPoint y: 145, endPoint x: 510, endPoint y: 145, distance: 41.4
click at [510, 145] on input "3 Court Meadow, Kempsey, Worcester, Worcestershire, WR5 3JL, England" at bounding box center [430, 146] width 243 height 17
drag, startPoint x: 446, startPoint y: 146, endPoint x: 483, endPoint y: 147, distance: 36.8
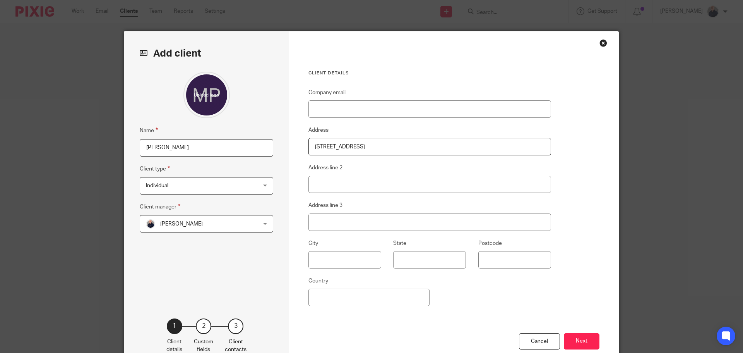
click at [483, 147] on input "3 Court Meadow, Kempsey, Worcester, Worcestershire, WR5 3JL" at bounding box center [430, 146] width 243 height 17
type input "3 Court Meadow, Kempsey, Worcester, Worcestershire,"
click at [484, 260] on input "Postcode" at bounding box center [514, 259] width 73 height 17
paste input "WR5 3JL"
type input "WR5 3JL"
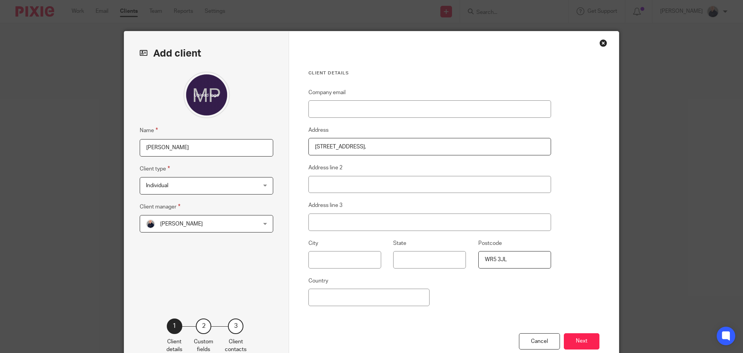
drag, startPoint x: 407, startPoint y: 146, endPoint x: 443, endPoint y: 146, distance: 36.4
click at [443, 146] on input "3 Court Meadow, Kempsey, Worcester, Worcestershire," at bounding box center [430, 146] width 243 height 17
type input "3 Court Meadow, Kempsey, Worcester, ,"
click at [433, 257] on input "State" at bounding box center [429, 259] width 73 height 17
paste input "Worcestershire"
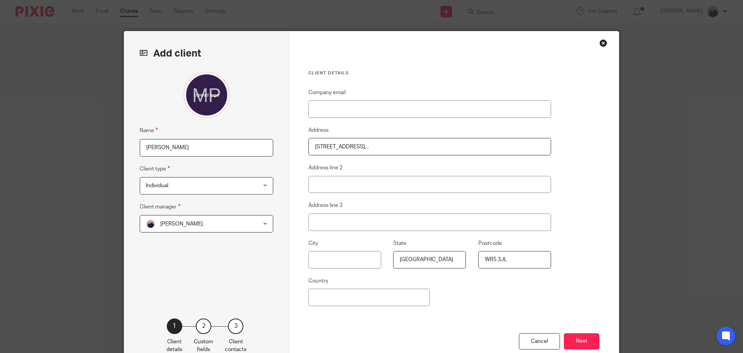
type input "Worcestershire"
drag, startPoint x: 379, startPoint y: 146, endPoint x: 404, endPoint y: 146, distance: 24.8
click at [404, 146] on input "3 Court Meadow, Kempsey, Worcester, ," at bounding box center [430, 146] width 243 height 17
type input "3 Court Meadow, Kempsey, , ,"
click at [340, 256] on input "text" at bounding box center [345, 259] width 73 height 17
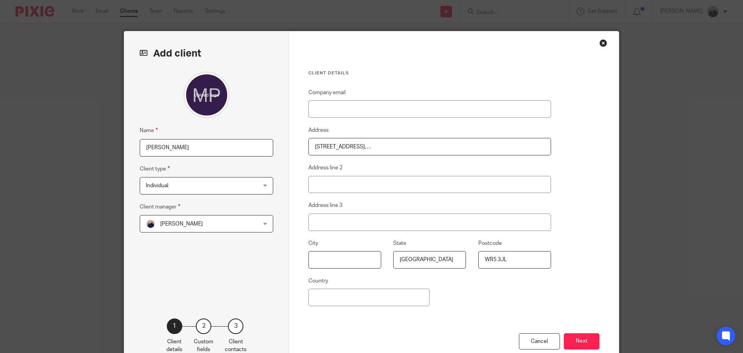
paste input "Worcester"
type input "Worcester"
drag, startPoint x: 356, startPoint y: 146, endPoint x: 376, endPoint y: 147, distance: 20.5
click at [376, 147] on input "3 Court Meadow, Kempsey, , ," at bounding box center [430, 146] width 243 height 17
type input "3 Court Meadow, , , ,"
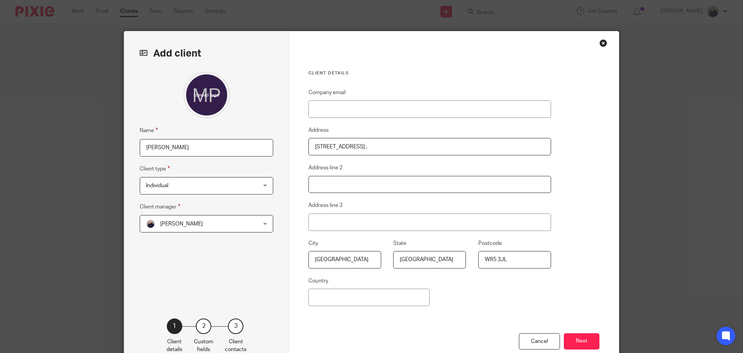
click at [329, 184] on input "Address line 2" at bounding box center [430, 184] width 243 height 17
paste input "Kempsey"
type input "Kempsey"
click at [368, 146] on input "3 Court Meadow, , , ," at bounding box center [430, 146] width 243 height 17
type input "3 Court Meadow"
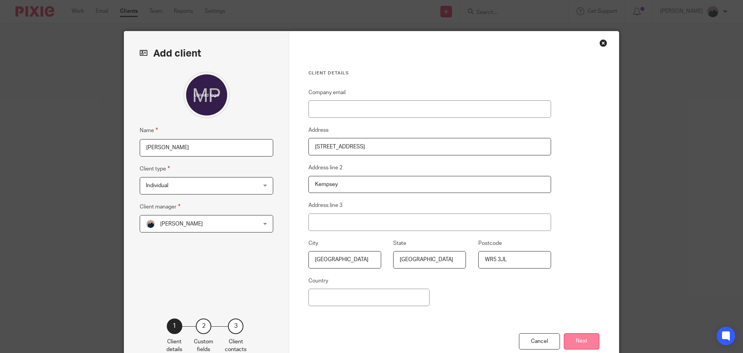
click at [573, 342] on button "Next" at bounding box center [582, 341] width 36 height 17
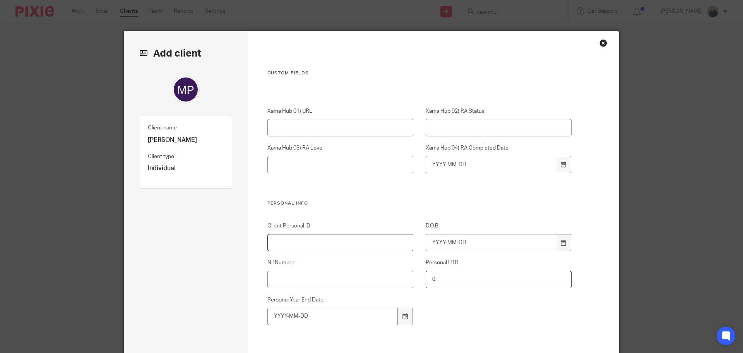
click at [289, 241] on input "Client Personal ID" at bounding box center [340, 242] width 146 height 17
click at [286, 242] on input "Client Personal ID" at bounding box center [340, 242] width 146 height 17
type input "P016"
drag, startPoint x: 286, startPoint y: 280, endPoint x: 6, endPoint y: 262, distance: 280.9
click at [286, 280] on input "N.I Number" at bounding box center [340, 279] width 146 height 17
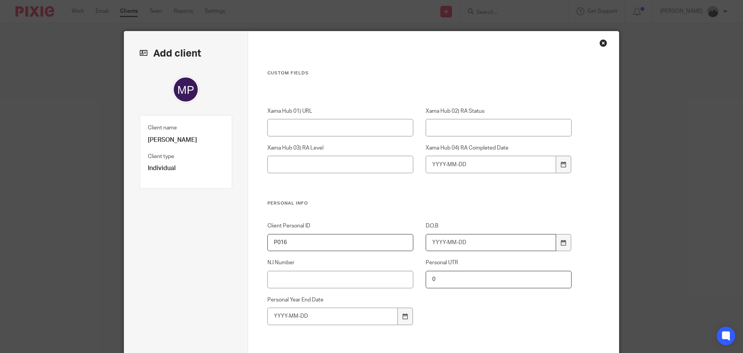
drag, startPoint x: 430, startPoint y: 242, endPoint x: 453, endPoint y: 246, distance: 22.8
click at [431, 242] on input "D.O.B" at bounding box center [491, 242] width 131 height 17
type input "1935"
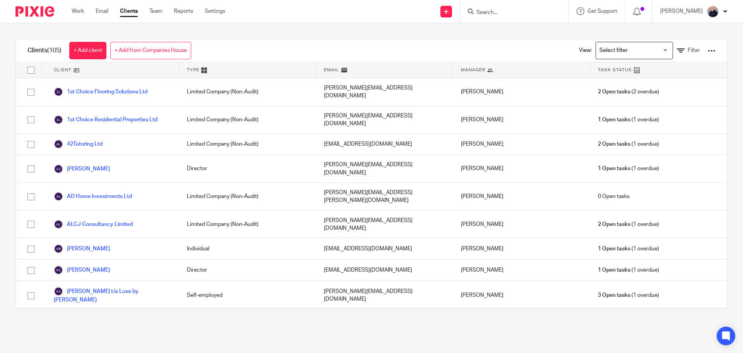
click at [490, 17] on div at bounding box center [514, 11] width 108 height 23
click at [490, 12] on input "Search" at bounding box center [511, 12] width 70 height 7
type input "pioli"
click at [448, 13] on icon at bounding box center [446, 11] width 5 height 5
click at [446, 55] on link "Add client" at bounding box center [451, 58] width 54 height 11
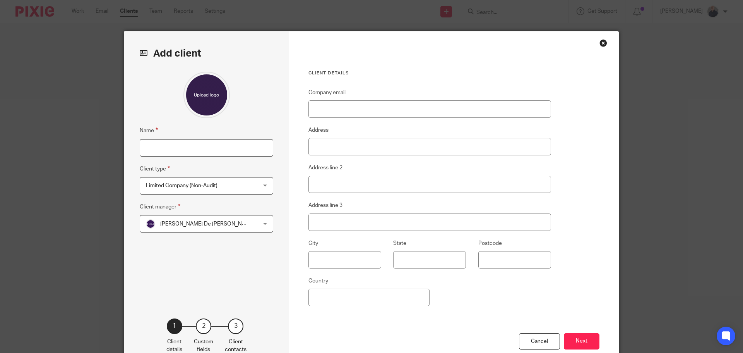
click at [208, 148] on input "Name" at bounding box center [207, 147] width 134 height 17
type input "[PERSON_NAME]"
click at [170, 183] on span "Limited Company (Non-Audit)" at bounding box center [182, 185] width 72 height 5
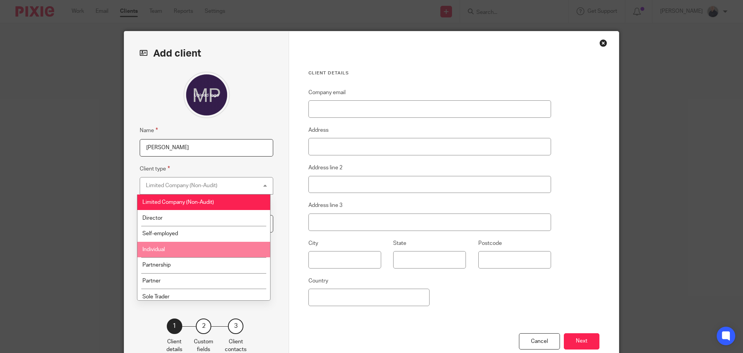
click at [156, 252] on span "Individual" at bounding box center [153, 249] width 22 height 5
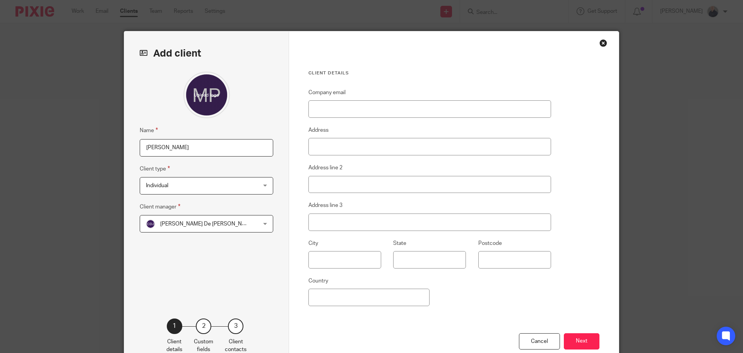
click at [164, 224] on span "[PERSON_NAME] De [PERSON_NAME]" at bounding box center [207, 223] width 94 height 5
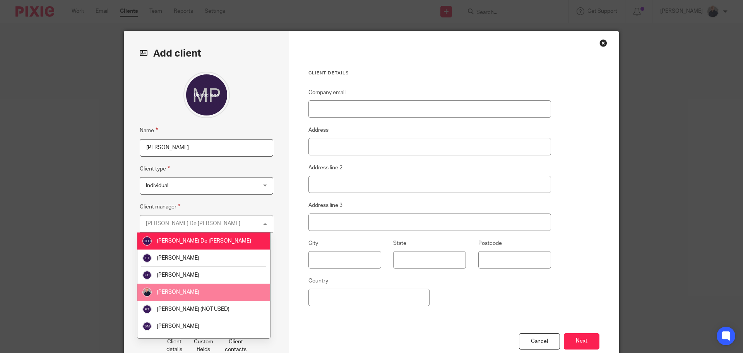
click at [163, 289] on li "[PERSON_NAME]" at bounding box center [203, 291] width 133 height 17
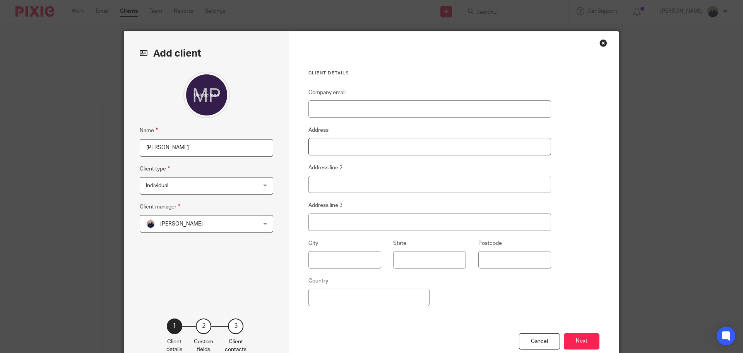
click at [315, 149] on input "Address" at bounding box center [430, 146] width 243 height 17
click at [331, 147] on input "Address" at bounding box center [430, 146] width 243 height 17
paste input "3 Court Meadow, Kempsey, Worcester, Worcestershire, WR5 3JL, England"
drag, startPoint x: 519, startPoint y: 143, endPoint x: 530, endPoint y: 142, distance: 10.5
click at [530, 142] on input "3 Court Meadow, Kempsey, Worcester, Worcestershire, WR5 3JL, England" at bounding box center [430, 146] width 243 height 17
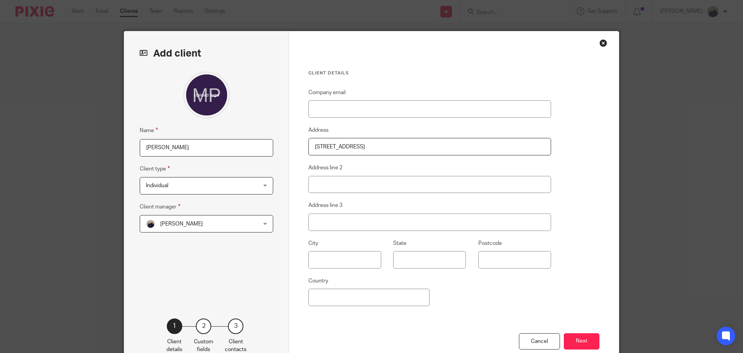
drag, startPoint x: 446, startPoint y: 146, endPoint x: 475, endPoint y: 146, distance: 28.6
click at [475, 146] on input "3 Court Meadow, Kempsey, Worcester, Worcestershire, WR5 3JL" at bounding box center [430, 146] width 243 height 17
type input "3 Court Meadow, Kempsey, Worcester, Worcestershire,"
drag, startPoint x: 499, startPoint y: 256, endPoint x: 488, endPoint y: 252, distance: 12.0
click at [499, 256] on input "Postcode" at bounding box center [514, 259] width 73 height 17
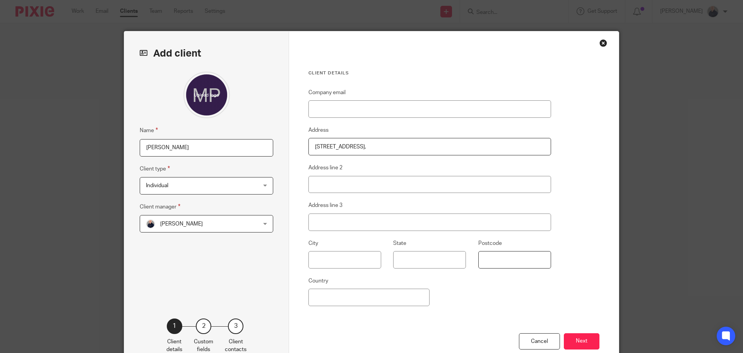
paste input "WR5 3JL"
type input "WR5 3JL"
drag, startPoint x: 406, startPoint y: 146, endPoint x: 444, endPoint y: 146, distance: 37.6
click at [444, 146] on input "3 Court Meadow, Kempsey, Worcester, Worcestershire," at bounding box center [430, 146] width 243 height 17
type input "3 Court Meadow, Kempsey, Worcester, ,"
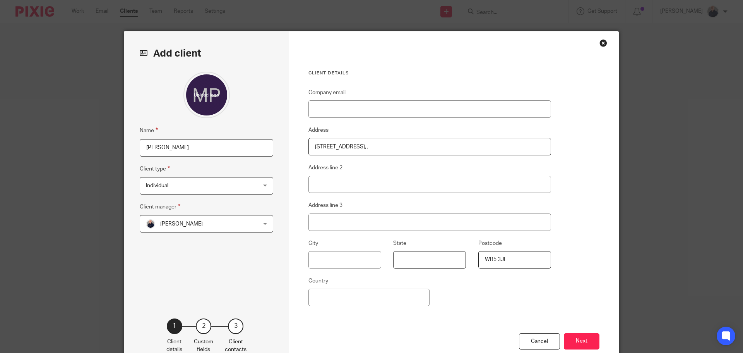
click at [416, 261] on input "State" at bounding box center [429, 259] width 73 height 17
paste input "Worcestershire"
type input "Worcestershire"
drag, startPoint x: 380, startPoint y: 145, endPoint x: 404, endPoint y: 146, distance: 24.0
click at [404, 146] on input "3 Court Meadow, Kempsey, Worcester, ," at bounding box center [430, 146] width 243 height 17
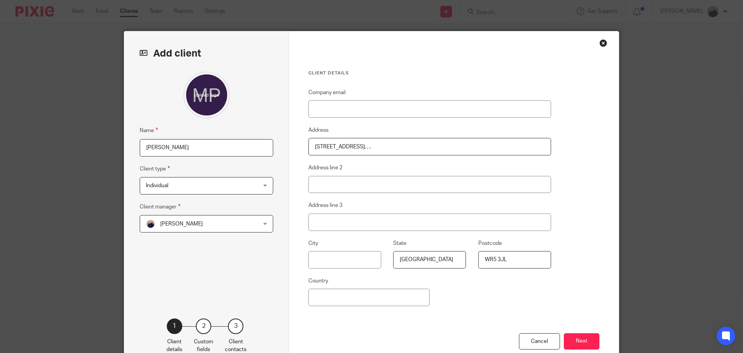
type input "3 Court Meadow, Kempsey, , ,"
click at [351, 260] on input "text" at bounding box center [345, 259] width 73 height 17
paste input "Worcester"
type input "Worcester"
drag, startPoint x: 355, startPoint y: 146, endPoint x: 377, endPoint y: 146, distance: 22.1
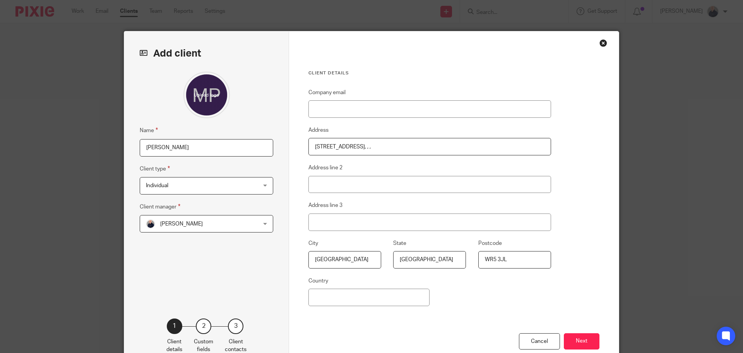
click at [377, 146] on input "3 Court Meadow, Kempsey, , ," at bounding box center [430, 146] width 243 height 17
type input "3 Court Meadow, , , ,"
click at [368, 223] on input "Address line 3" at bounding box center [430, 221] width 243 height 17
click at [346, 187] on input "Address line 2" at bounding box center [430, 184] width 243 height 17
paste input "Kempsey"
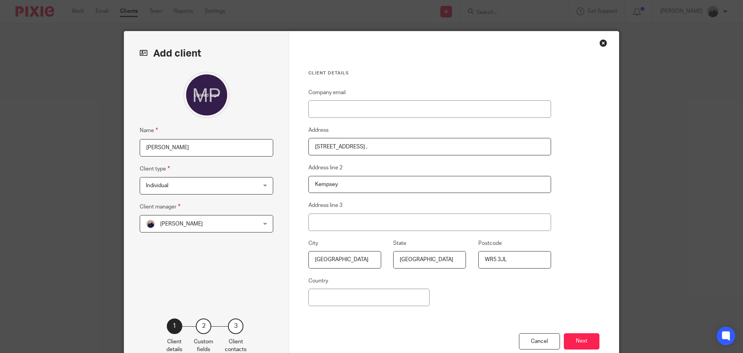
type input "Kempsey"
click at [376, 143] on input "3 Court Meadow, , , ," at bounding box center [430, 146] width 243 height 17
type input "3 Court Meadow"
click at [574, 339] on button "Next" at bounding box center [582, 341] width 36 height 17
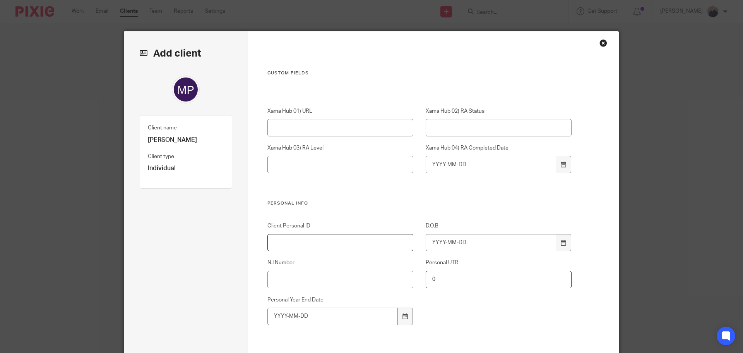
click at [307, 242] on input "Client Personal ID" at bounding box center [340, 242] width 146 height 17
drag, startPoint x: 284, startPoint y: 244, endPoint x: 286, endPoint y: 249, distance: 5.3
click at [284, 244] on input "Client Personal ID" at bounding box center [340, 242] width 146 height 17
type input "P016"
click at [428, 244] on input "D.O.B" at bounding box center [491, 242] width 131 height 17
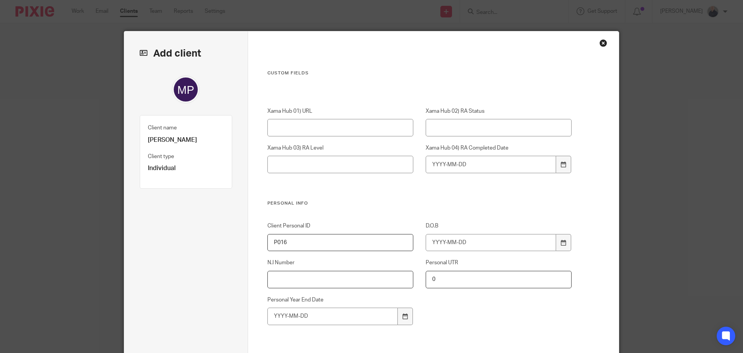
drag, startPoint x: 288, startPoint y: 275, endPoint x: 269, endPoint y: 272, distance: 19.6
click at [288, 275] on input "N.I Number" at bounding box center [340, 279] width 146 height 17
click at [300, 279] on input "N.I Number" at bounding box center [340, 279] width 146 height 17
paste input "ZH085902A"
type input "ZH085902A"
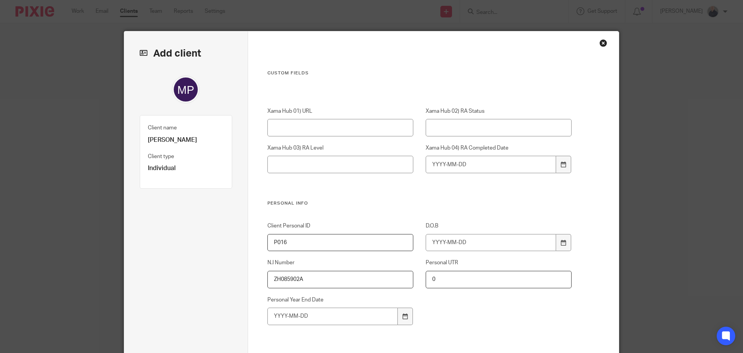
drag, startPoint x: 437, startPoint y: 278, endPoint x: 412, endPoint y: 278, distance: 25.2
click at [413, 278] on div "Personal UTR 0" at bounding box center [492, 273] width 158 height 29
type input "0"
click at [427, 244] on input "D.O.B" at bounding box center [491, 242] width 131 height 17
click at [426, 239] on input "D.O.B" at bounding box center [491, 242] width 131 height 17
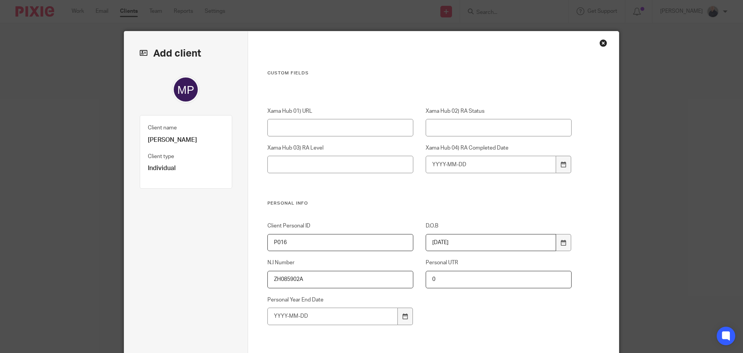
type input "1935-10-02"
click at [272, 319] on input "Personal Year End Date" at bounding box center [332, 315] width 131 height 17
drag, startPoint x: 473, startPoint y: 314, endPoint x: 449, endPoint y: 314, distance: 24.0
click at [471, 314] on div "Client Personal ID P016 D.O.B 1935-10-02 N.I Number ZH085902A Personal UTR 0 Pe…" at bounding box center [413, 287] width 317 height 130
click at [405, 317] on icon at bounding box center [406, 316] width 6 height 6
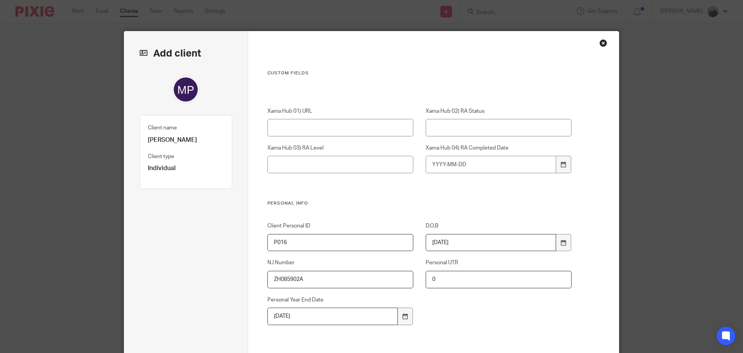
click at [459, 312] on div "Client Personal ID P016 D.O.B 1935-10-02 N.I Number ZH085902A Personal UTR 0 Pe…" at bounding box center [413, 287] width 317 height 130
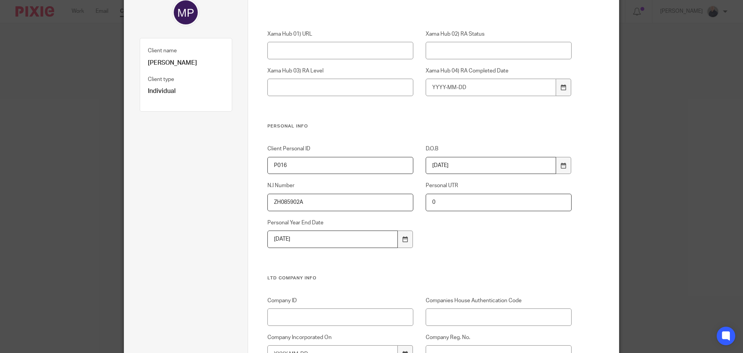
scroll to position [77, 0]
click at [405, 238] on icon at bounding box center [406, 239] width 6 height 6
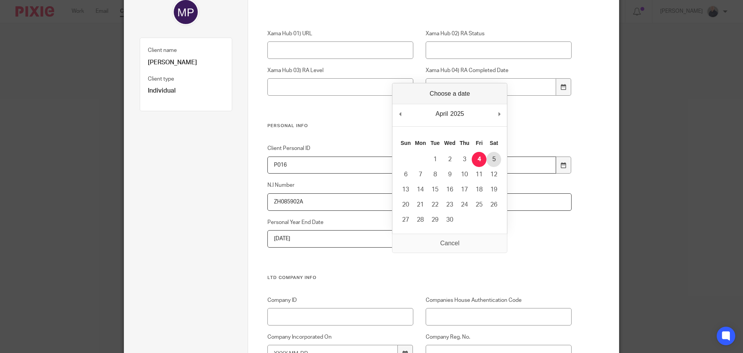
type input "2025-04-05"
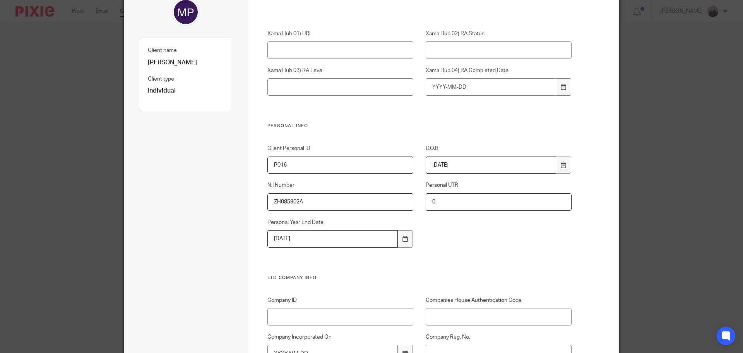
click at [436, 252] on div "Client Personal ID P016 D.O.B 1935-10-02 N.I Number ZH085902A Personal UTR 0 Pe…" at bounding box center [413, 209] width 317 height 130
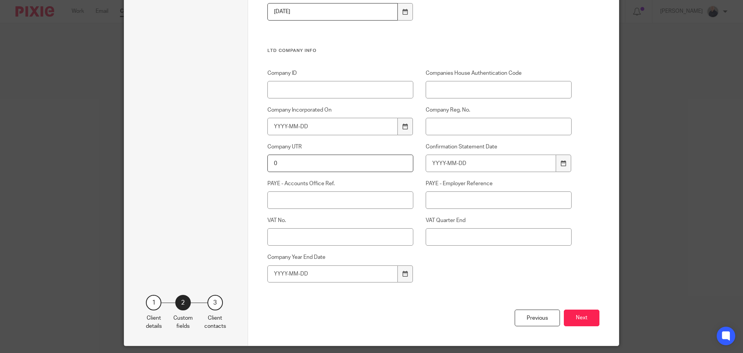
scroll to position [310, 0]
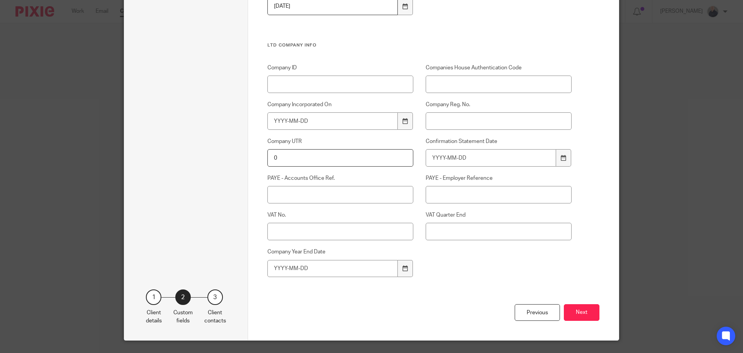
click at [581, 310] on button "Next" at bounding box center [582, 312] width 36 height 17
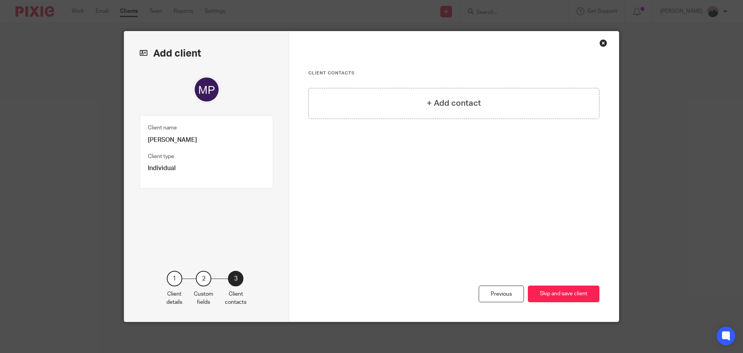
scroll to position [0, 0]
click at [558, 294] on button "Skip and save client" at bounding box center [564, 293] width 72 height 17
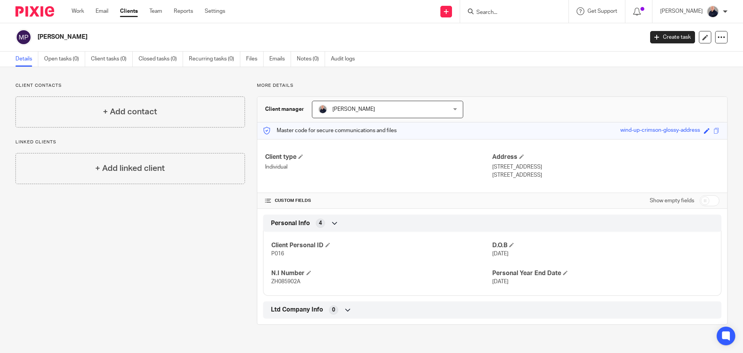
click at [331, 220] on icon at bounding box center [335, 223] width 8 height 8
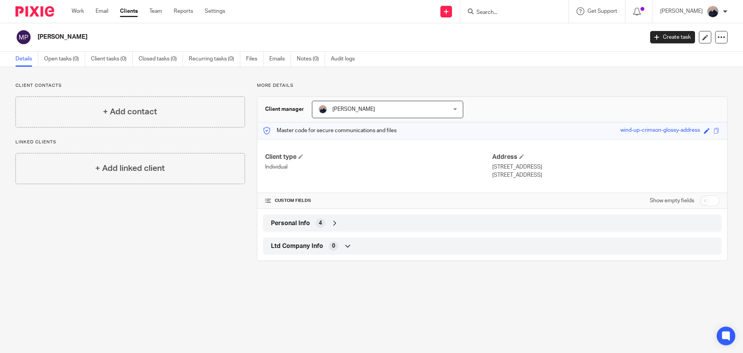
click at [331, 221] on icon at bounding box center [335, 223] width 8 height 8
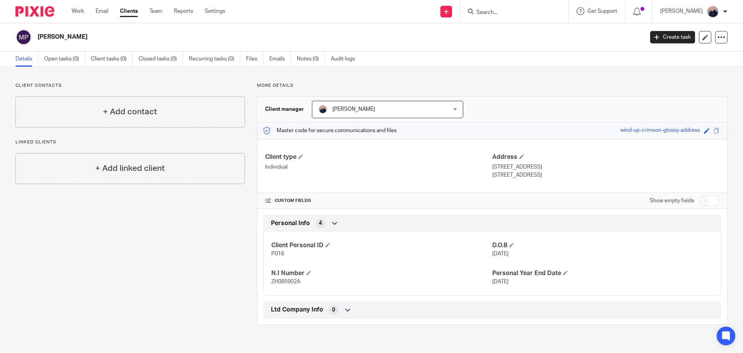
click at [706, 198] on input "checkbox" at bounding box center [710, 200] width 20 height 11
checkbox input "true"
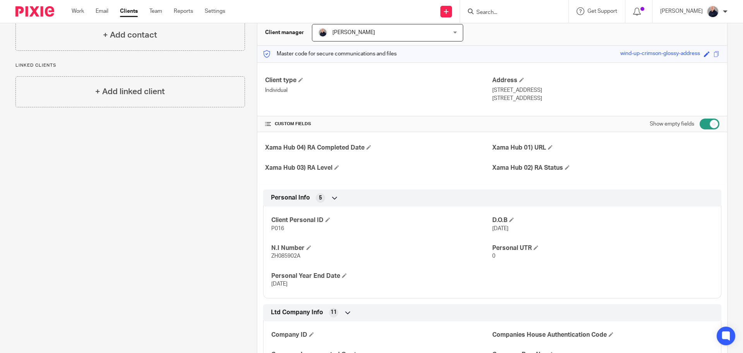
scroll to position [77, 0]
click at [534, 247] on span at bounding box center [536, 246] width 5 height 5
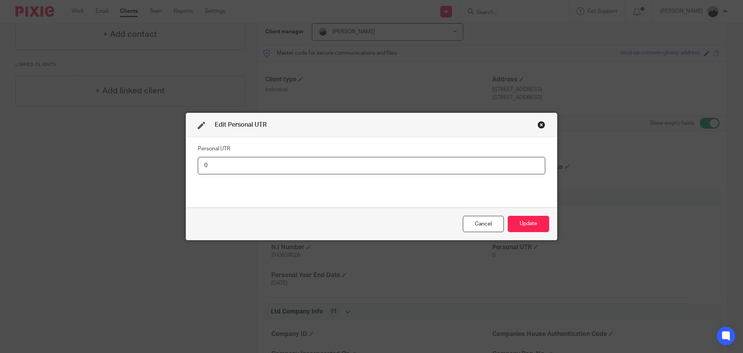
drag, startPoint x: 208, startPoint y: 166, endPoint x: 179, endPoint y: 165, distance: 29.0
click at [179, 165] on div "Edit Personal UTR Personal UTR 0 Cancel Update" at bounding box center [371, 176] width 743 height 353
click at [204, 163] on input "number" at bounding box center [372, 165] width 348 height 17
click at [478, 221] on div "Cancel" at bounding box center [483, 224] width 41 height 17
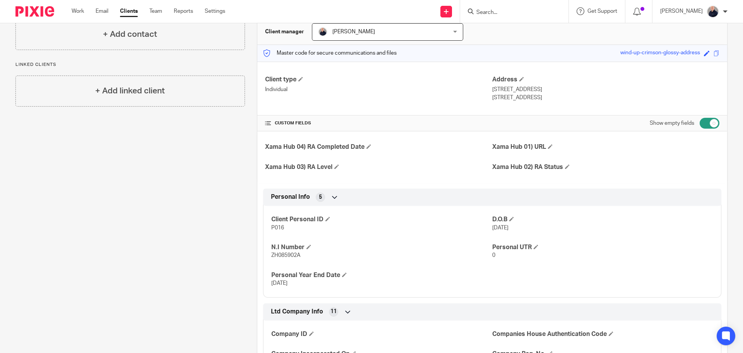
click at [700, 123] on input "checkbox" at bounding box center [710, 123] width 20 height 11
checkbox input "false"
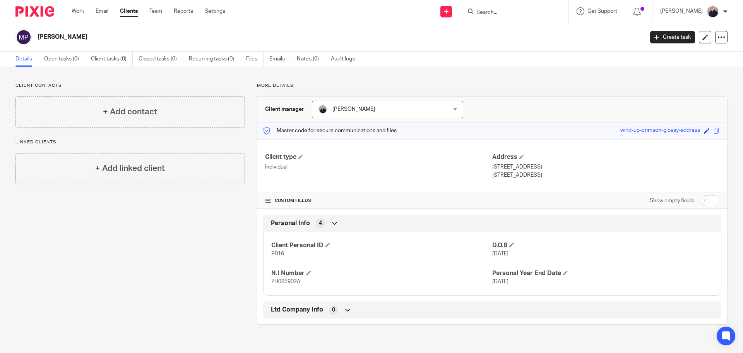
scroll to position [0, 0]
click at [131, 109] on h4 "+ Add contact" at bounding box center [130, 112] width 54 height 12
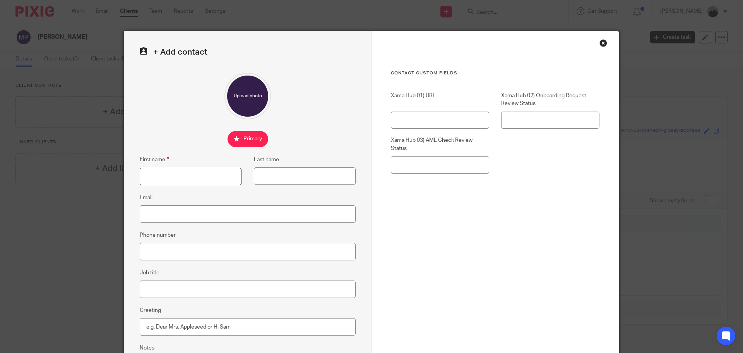
drag, startPoint x: 183, startPoint y: 173, endPoint x: 182, endPoint y: 182, distance: 9.3
click at [183, 173] on input "First name" at bounding box center [191, 176] width 102 height 17
type input "[PERSON_NAME]"
type input "Pioli"
click at [170, 252] on input "Phone number" at bounding box center [248, 251] width 216 height 17
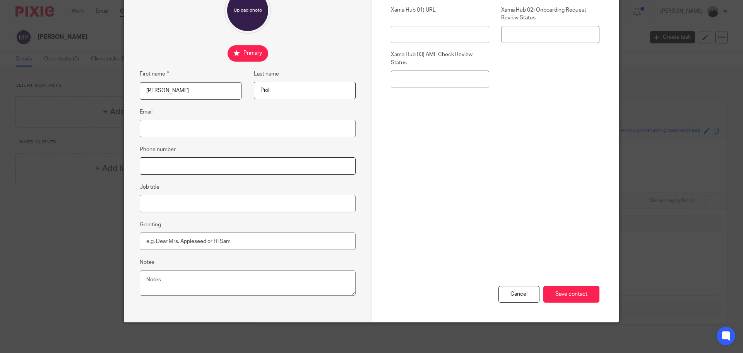
scroll to position [86, 0]
click at [558, 288] on input "Save contact" at bounding box center [571, 293] width 56 height 17
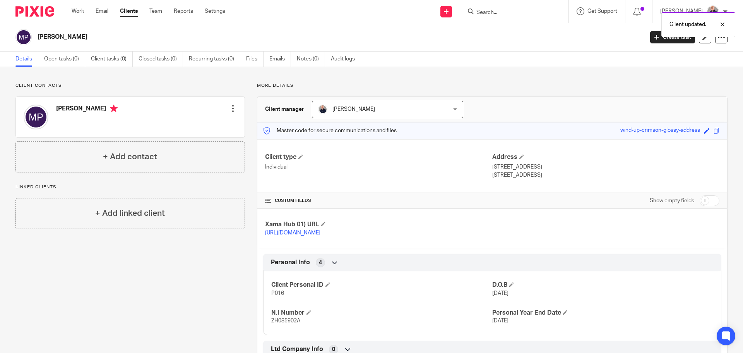
click at [492, 14] on div "Client updated." at bounding box center [554, 22] width 364 height 29
click at [474, 12] on div "Client updated." at bounding box center [554, 22] width 364 height 29
click at [722, 26] on div at bounding box center [716, 24] width 21 height 9
click at [480, 12] on input "Search" at bounding box center [511, 12] width 70 height 7
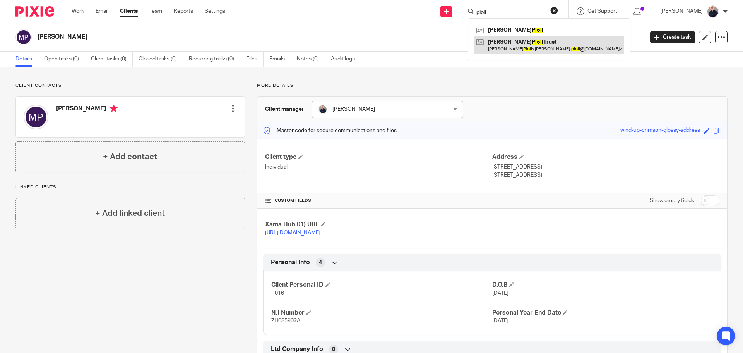
type input "pioli"
click at [506, 45] on link at bounding box center [549, 45] width 150 height 18
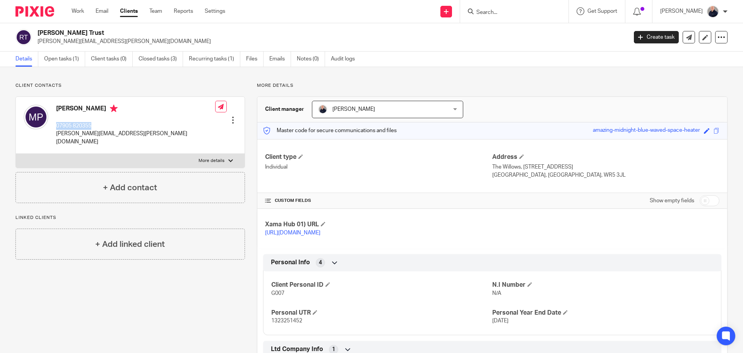
drag, startPoint x: 82, startPoint y: 127, endPoint x: 99, endPoint y: 128, distance: 17.5
click at [99, 128] on p "07905 820355" at bounding box center [135, 126] width 159 height 8
drag, startPoint x: 65, startPoint y: 134, endPoint x: 130, endPoint y: 132, distance: 65.4
click at [131, 132] on p "maureen.pioli@googlemail.com" at bounding box center [135, 138] width 159 height 16
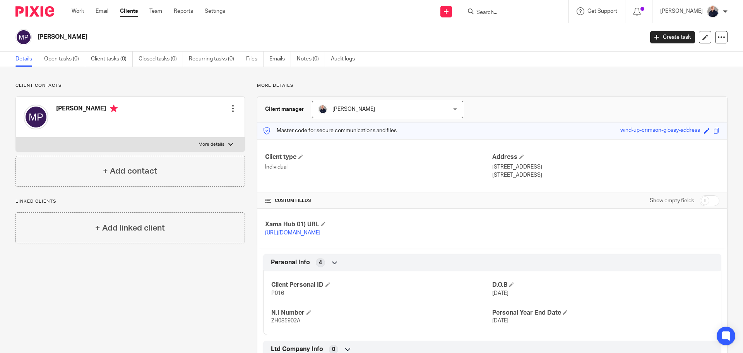
click at [232, 108] on div at bounding box center [233, 109] width 8 height 8
click at [184, 124] on link "Edit contact" at bounding box center [196, 125] width 74 height 11
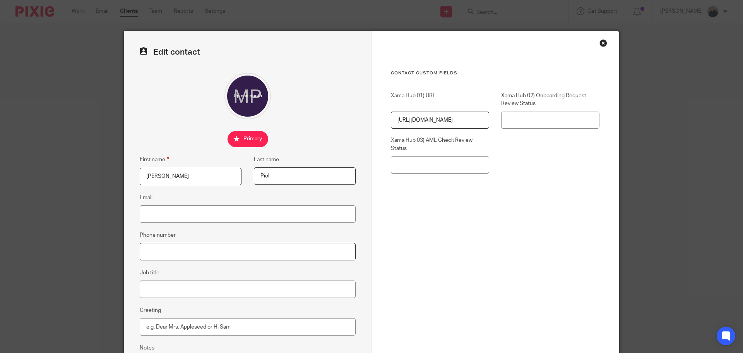
click at [161, 246] on input "Phone number" at bounding box center [248, 251] width 216 height 17
paste input "07905 820355"
type input "07905 820355"
click at [160, 211] on input "Email" at bounding box center [248, 213] width 216 height 17
paste input "[PERSON_NAME][EMAIL_ADDRESS][PERSON_NAME][DOMAIN_NAME]"
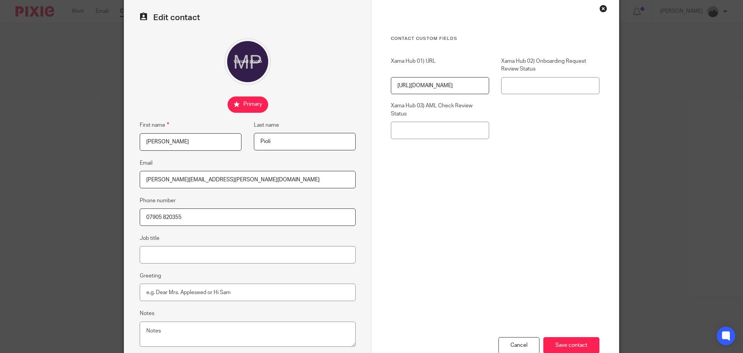
scroll to position [86, 0]
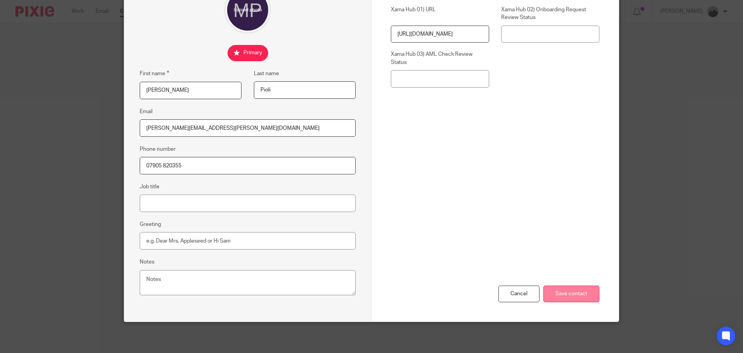
type input "[PERSON_NAME][EMAIL_ADDRESS][PERSON_NAME][DOMAIN_NAME]"
click at [554, 288] on input "Save contact" at bounding box center [571, 293] width 56 height 17
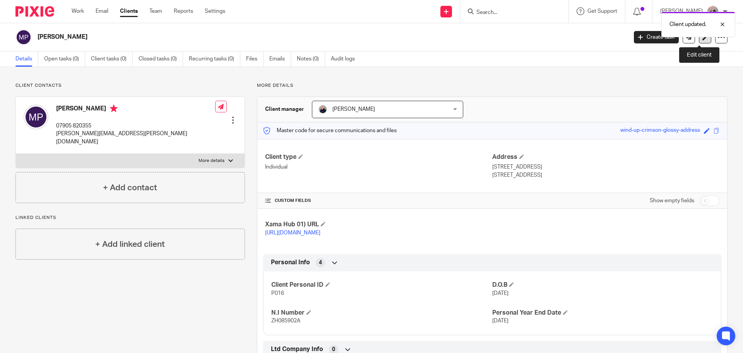
click at [703, 39] on icon at bounding box center [706, 37] width 6 height 6
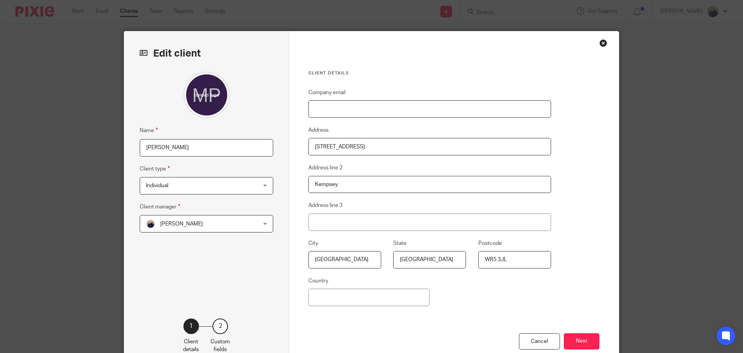
click at [339, 107] on input "Company email" at bounding box center [430, 108] width 243 height 17
paste input "[PERSON_NAME][EMAIL_ADDRESS][PERSON_NAME][DOMAIN_NAME]"
type input "[PERSON_NAME][EMAIL_ADDRESS][PERSON_NAME][DOMAIN_NAME]"
click at [589, 339] on button "Next" at bounding box center [582, 341] width 36 height 17
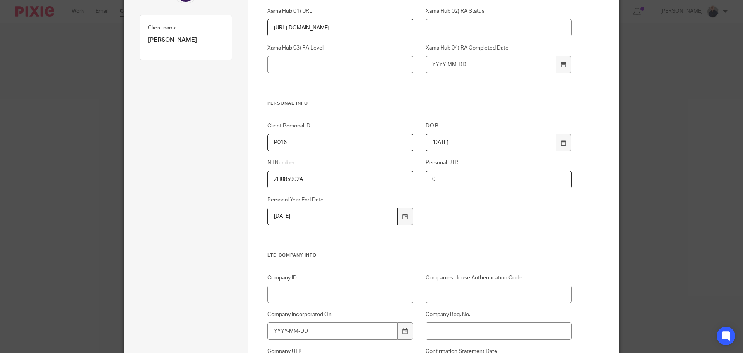
scroll to position [310, 0]
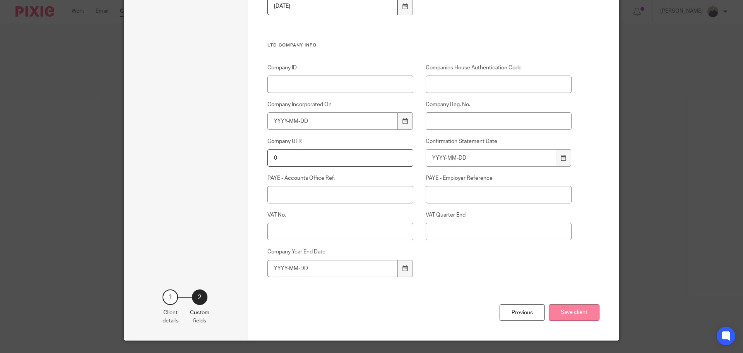
click at [562, 312] on button "Save client" at bounding box center [574, 312] width 51 height 17
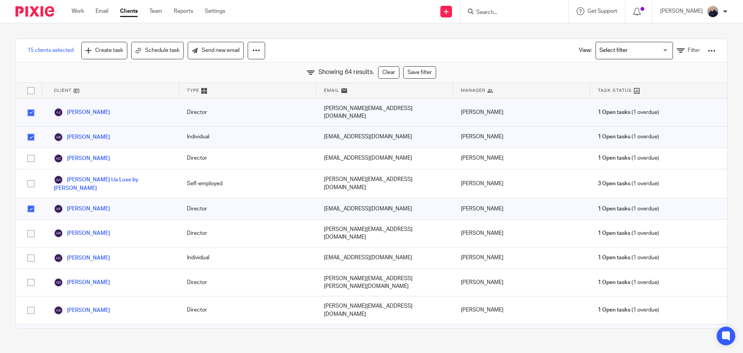
scroll to position [947, 0]
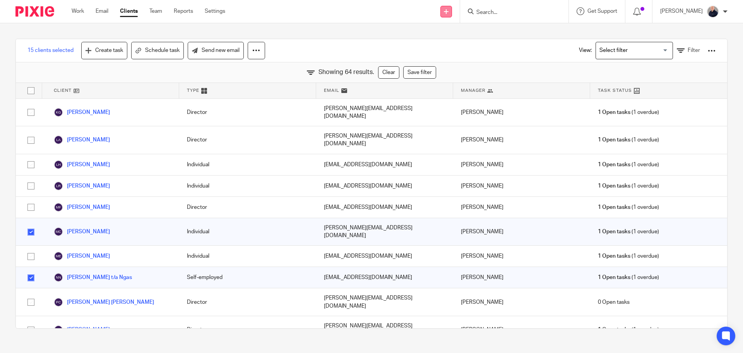
click at [449, 12] on icon at bounding box center [446, 11] width 5 height 5
click at [448, 59] on link "Add client" at bounding box center [451, 58] width 54 height 11
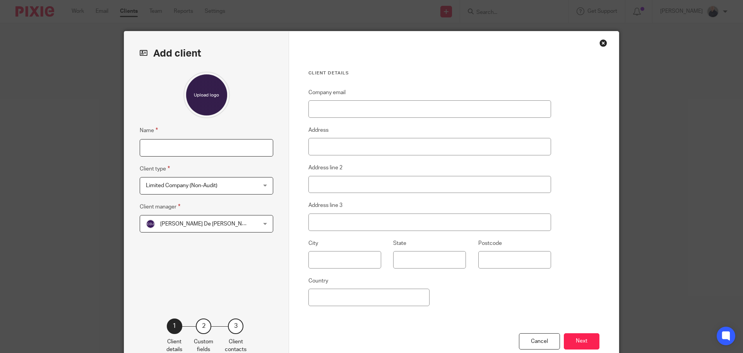
click at [204, 145] on input "Name" at bounding box center [207, 147] width 134 height 17
type input "[PERSON_NAME]"
click at [202, 188] on span "Limited Company (Non-Audit)" at bounding box center [196, 185] width 101 height 16
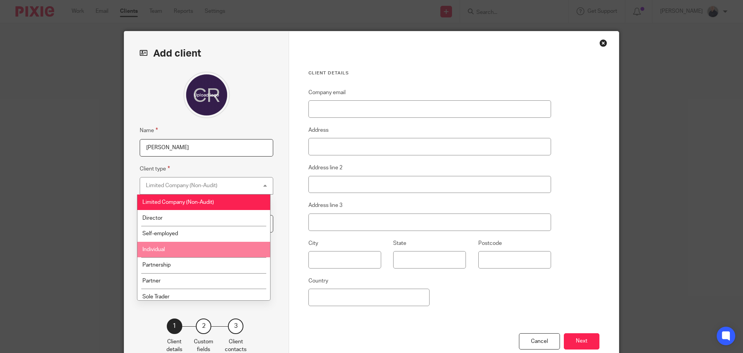
click at [163, 251] on span "Individual" at bounding box center [153, 249] width 22 height 5
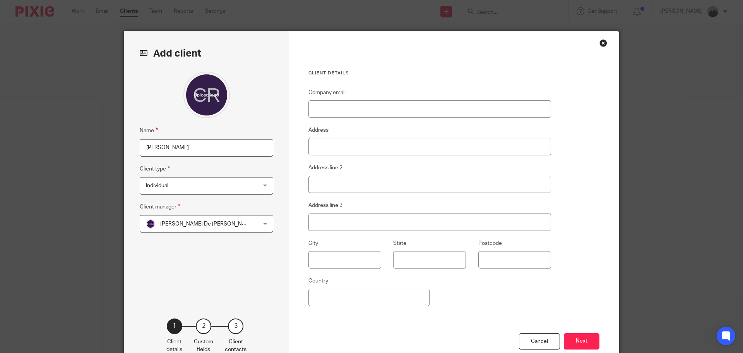
drag, startPoint x: 164, startPoint y: 223, endPoint x: 164, endPoint y: 228, distance: 4.6
click at [164, 223] on span "[PERSON_NAME] De [PERSON_NAME]" at bounding box center [207, 223] width 94 height 5
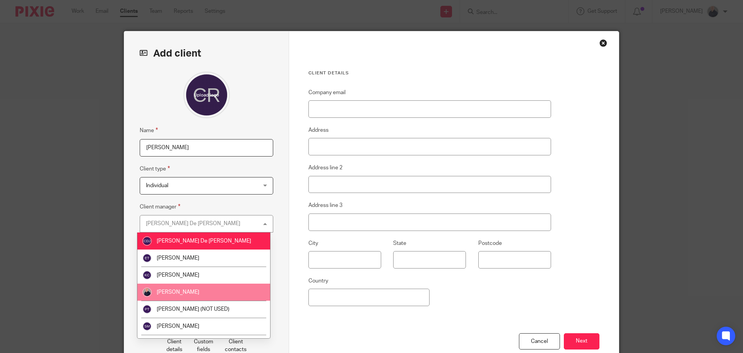
drag, startPoint x: 170, startPoint y: 291, endPoint x: 233, endPoint y: 223, distance: 91.8
click at [171, 290] on span "[PERSON_NAME]" at bounding box center [178, 291] width 43 height 5
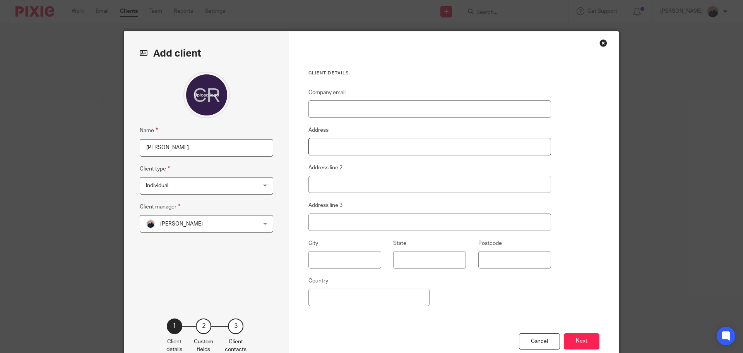
click at [338, 148] on input "Address" at bounding box center [430, 146] width 243 height 17
paste input "7 Riverside Gardens, Codsall, Wolverhampton, WV8 1GL"
drag, startPoint x: 426, startPoint y: 145, endPoint x: 459, endPoint y: 145, distance: 32.5
click at [459, 145] on input "7 Riverside Gardens, Codsall, Wolverhampton, WV8 1GL" at bounding box center [430, 146] width 243 height 17
type input "7 Riverside Gardens, Codsall, Wolverhampton,"
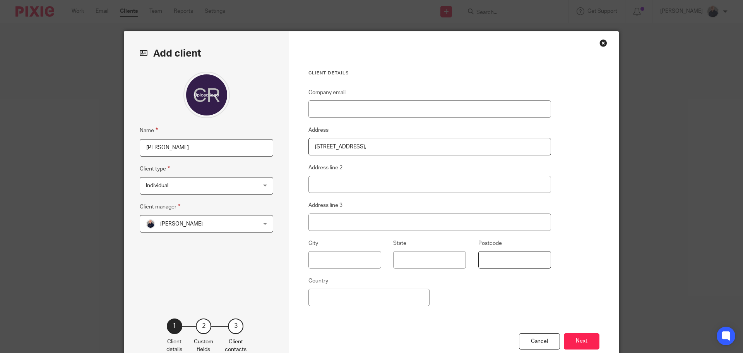
drag, startPoint x: 488, startPoint y: 257, endPoint x: 483, endPoint y: 257, distance: 4.3
click at [488, 258] on input "Postcode" at bounding box center [514, 259] width 73 height 17
paste input "WV8 1GL"
type input "WV8 1GL"
drag, startPoint x: 395, startPoint y: 146, endPoint x: 429, endPoint y: 146, distance: 34.1
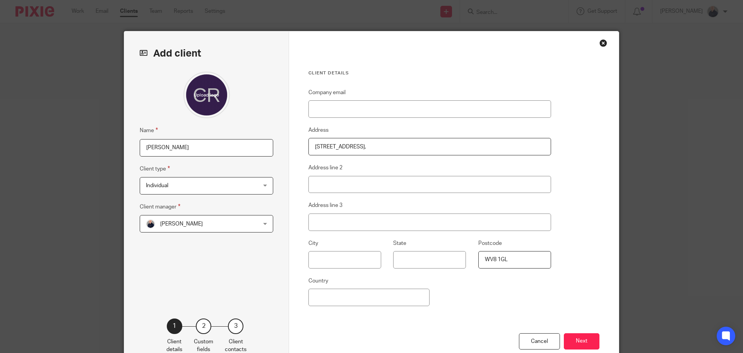
click at [429, 146] on input "7 Riverside Gardens, Codsall, Wolverhampton," at bounding box center [430, 146] width 243 height 17
type input "7 Riverside Gardens, Codsall,"
click at [410, 258] on input "State" at bounding box center [429, 259] width 73 height 17
click at [356, 259] on input "text" at bounding box center [345, 259] width 73 height 17
paste input "Wolverhampton,"
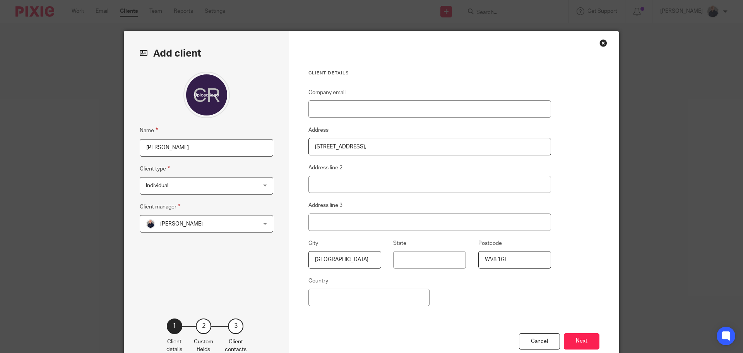
type input "Wolverhampton"
drag, startPoint x: 363, startPoint y: 148, endPoint x: 396, endPoint y: 148, distance: 33.3
click at [396, 148] on input "7 Riverside Gardens, Codsall," at bounding box center [430, 146] width 243 height 17
type input "7 Riverside Gardens,"
click at [335, 183] on input "Address line 2" at bounding box center [430, 184] width 243 height 17
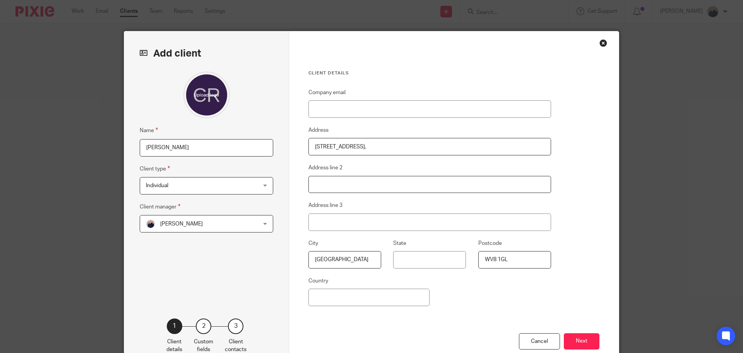
paste input "Codsall,"
type input "Codsall"
click at [380, 142] on input "7 Riverside Gardens," at bounding box center [430, 146] width 243 height 17
type input "7 Riverside Garden"
click at [578, 338] on button "Next" at bounding box center [582, 341] width 36 height 17
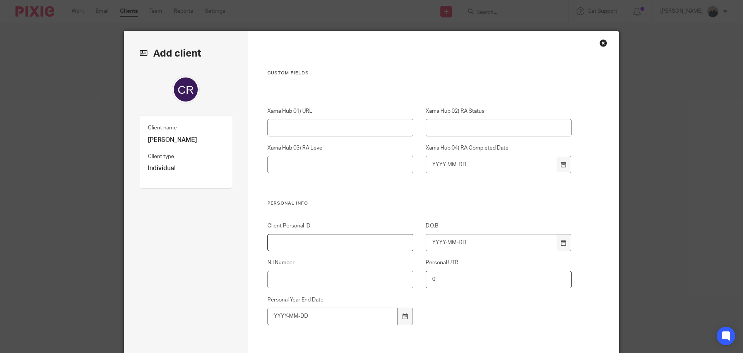
drag, startPoint x: 304, startPoint y: 243, endPoint x: 66, endPoint y: 242, distance: 238.1
click at [304, 243] on input "Client Personal ID" at bounding box center [340, 242] width 146 height 17
click at [293, 244] on input "Client Personal ID" at bounding box center [340, 242] width 146 height 17
type input "R018"
click at [430, 241] on input "D.O.B" at bounding box center [491, 242] width 131 height 17
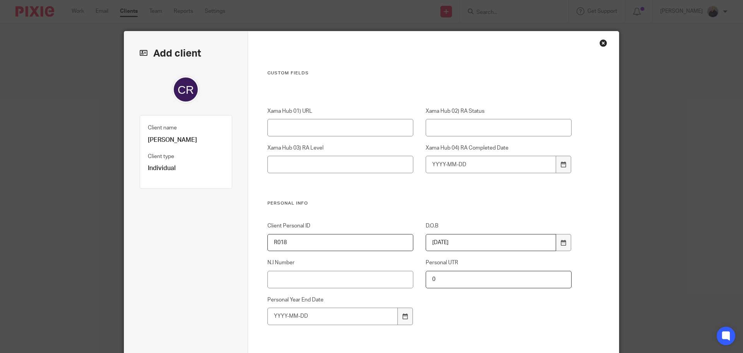
type input "1945-08-15"
click at [299, 317] on input "Personal Year End Date" at bounding box center [332, 315] width 131 height 17
type input "2025-04-05"
click at [430, 309] on div "Client Personal ID R018 D.O.B 1945-08-15 N.I Number Personal UTR 0 Personal Yea…" at bounding box center [413, 287] width 317 height 130
click at [318, 277] on input "N.I Number" at bounding box center [340, 279] width 146 height 17
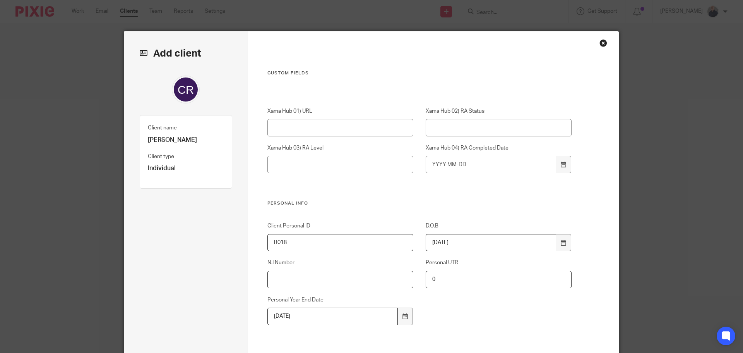
click at [311, 284] on input "N.I Number" at bounding box center [340, 279] width 146 height 17
paste input "ZY782618A"
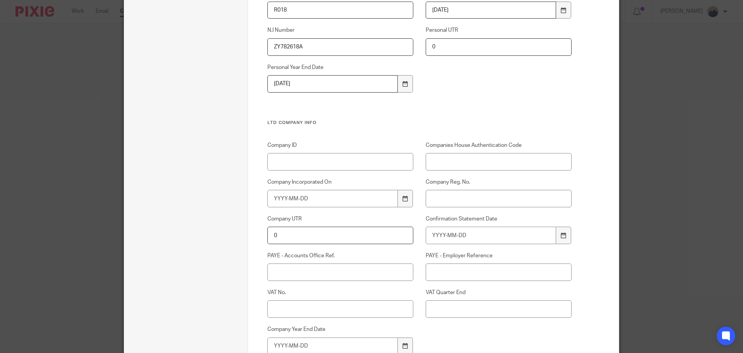
scroll to position [328, 0]
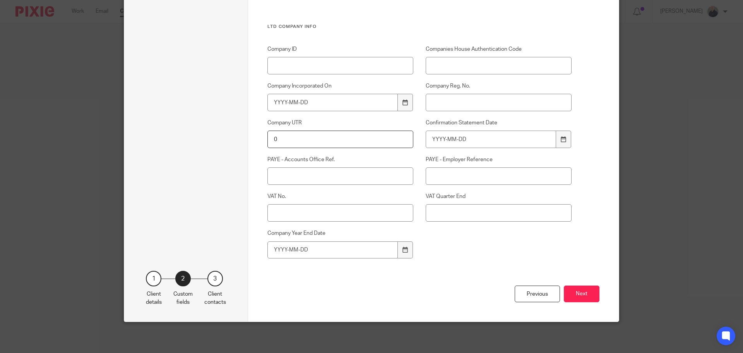
type input "ZY782618A"
click at [577, 285] on div "Previous Next" at bounding box center [433, 303] width 333 height 36
click at [574, 289] on button "Next" at bounding box center [582, 293] width 36 height 17
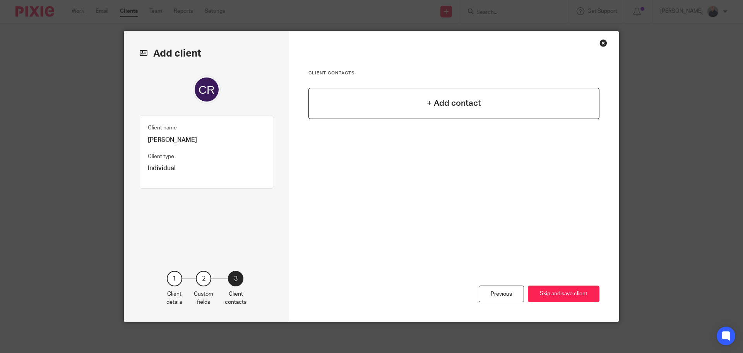
click at [451, 100] on h4 "+ Add contact" at bounding box center [454, 103] width 54 height 12
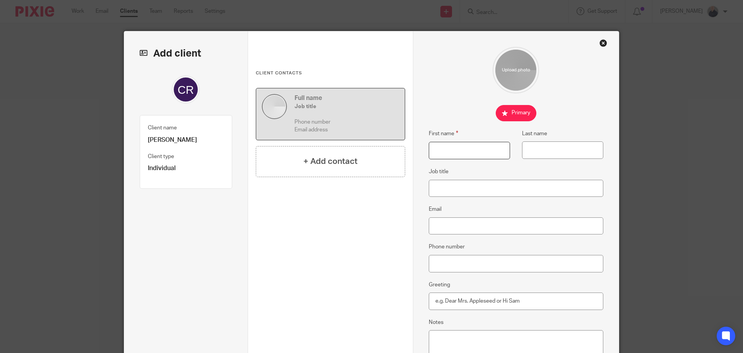
click at [470, 151] on input "First name" at bounding box center [469, 150] width 81 height 17
type input "Christine"
type input "Roovers"
click at [442, 224] on input "Email" at bounding box center [516, 225] width 175 height 17
paste input "[EMAIL_ADDRESS][DOMAIN_NAME]"
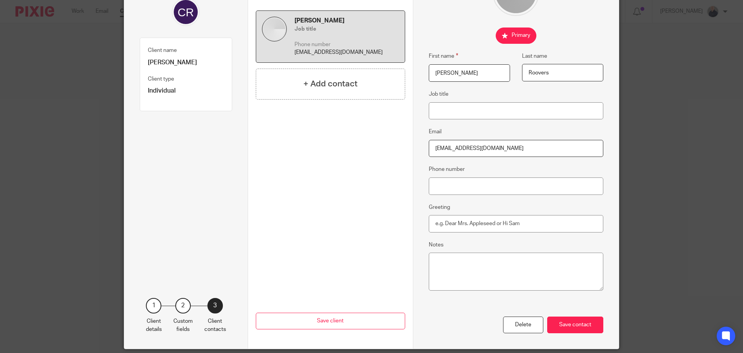
scroll to position [105, 0]
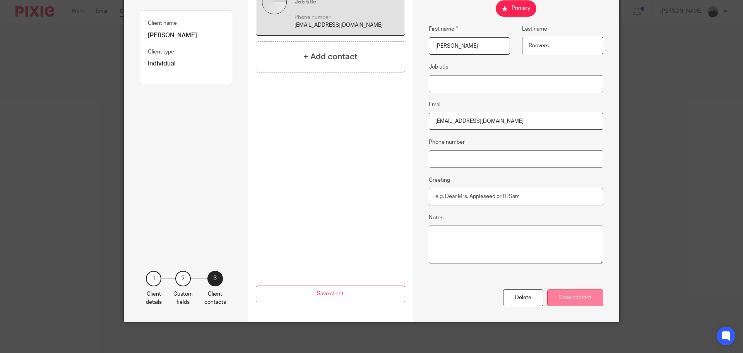
type input "[EMAIL_ADDRESS][DOMAIN_NAME]"
click at [571, 298] on div "Save contact" at bounding box center [575, 297] width 56 height 17
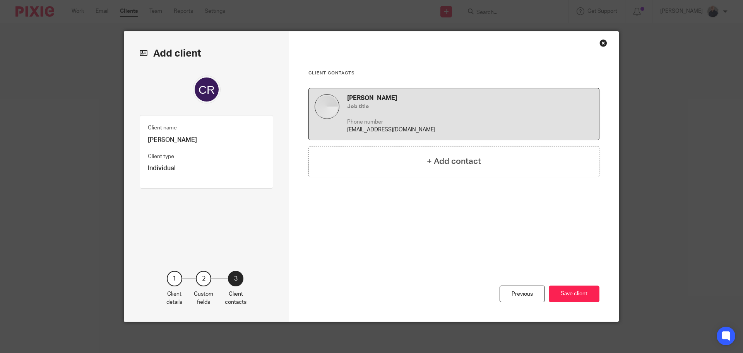
scroll to position [0, 0]
click at [443, 159] on h4 "+ Add contact" at bounding box center [454, 161] width 54 height 12
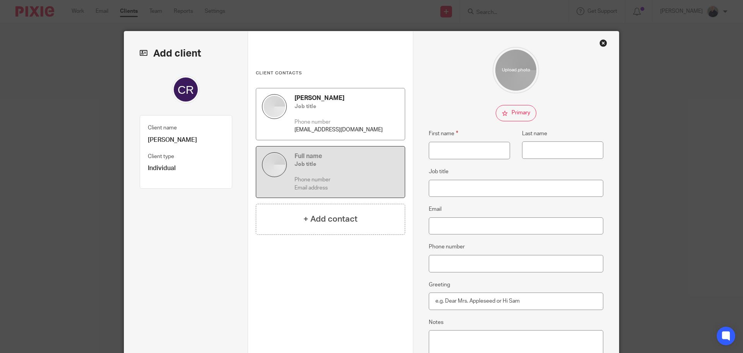
click at [312, 110] on h5 "Job title" at bounding box center [347, 107] width 105 height 8
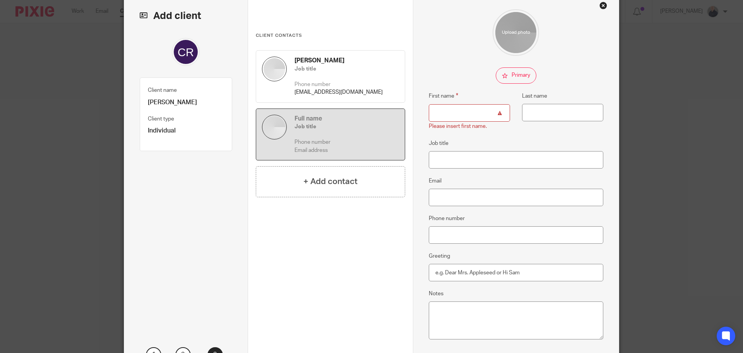
scroll to position [113, 0]
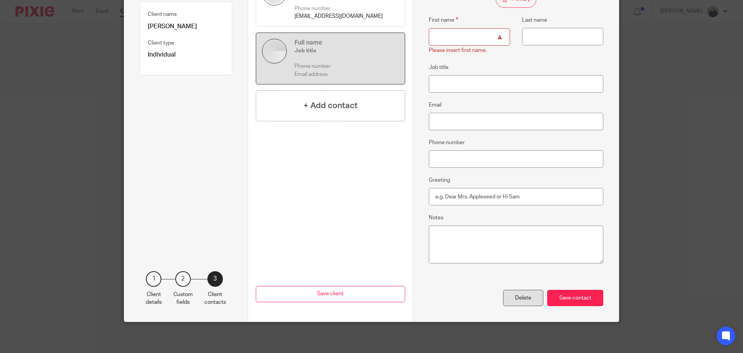
click at [523, 303] on div "Delete" at bounding box center [523, 298] width 40 height 17
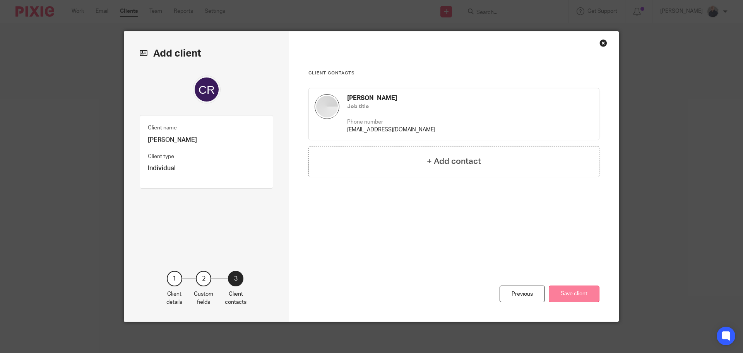
click at [565, 295] on button "Save client" at bounding box center [574, 293] width 51 height 17
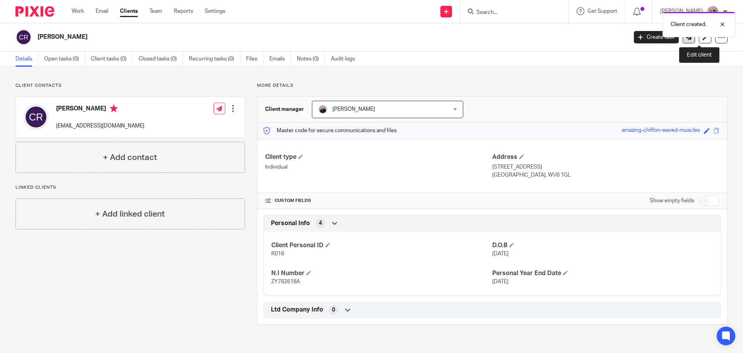
drag, startPoint x: 697, startPoint y: 37, endPoint x: 685, endPoint y: 39, distance: 12.5
click at [703, 37] on icon at bounding box center [706, 37] width 6 height 6
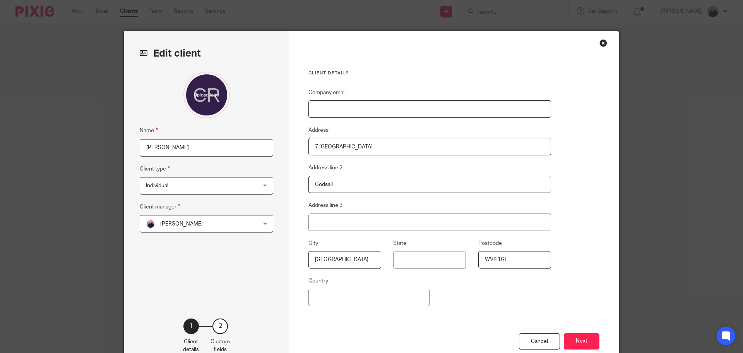
drag, startPoint x: 341, startPoint y: 106, endPoint x: 337, endPoint y: 106, distance: 3.9
click at [341, 106] on input "Company email" at bounding box center [430, 108] width 243 height 17
paste input "[EMAIL_ADDRESS][DOMAIN_NAME]"
type input "[EMAIL_ADDRESS][DOMAIN_NAME]"
click at [575, 339] on button "Next" at bounding box center [582, 341] width 36 height 17
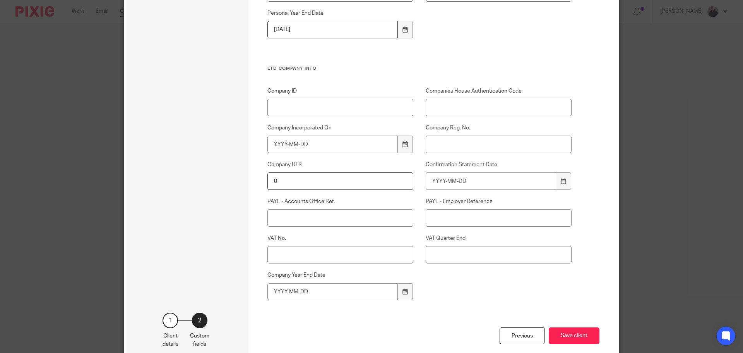
scroll to position [328, 0]
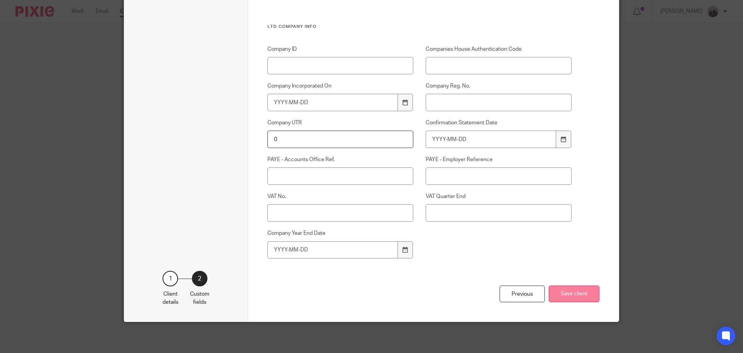
click at [572, 296] on button "Save client" at bounding box center [574, 293] width 51 height 17
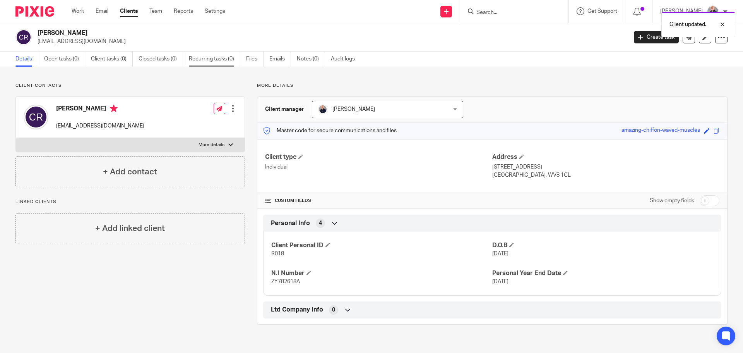
click at [212, 57] on link "Recurring tasks (0)" at bounding box center [214, 58] width 51 height 15
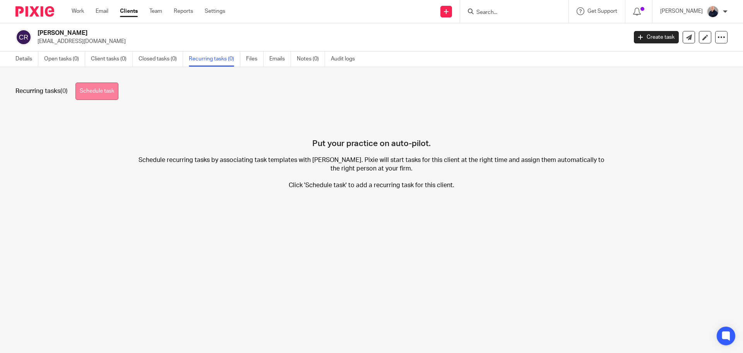
click at [96, 88] on link "Schedule task" at bounding box center [96, 90] width 43 height 17
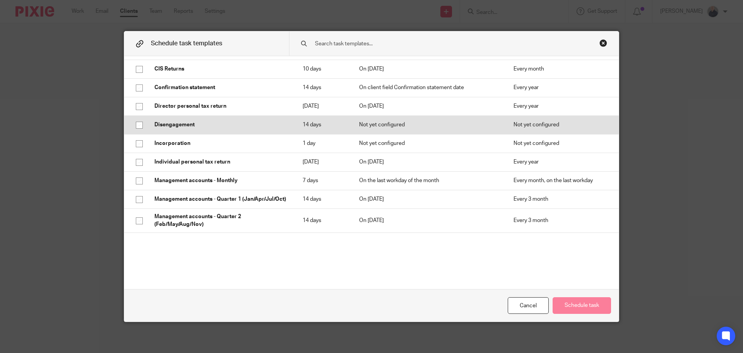
scroll to position [310, 0]
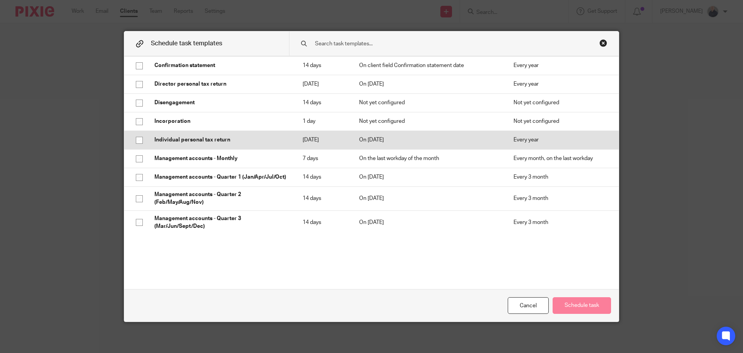
click at [135, 139] on input "checkbox" at bounding box center [139, 140] width 15 height 15
checkbox input "true"
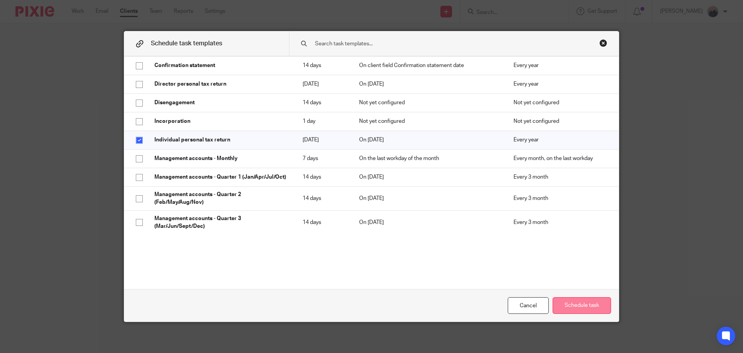
click at [584, 307] on button "Schedule task" at bounding box center [582, 305] width 58 height 17
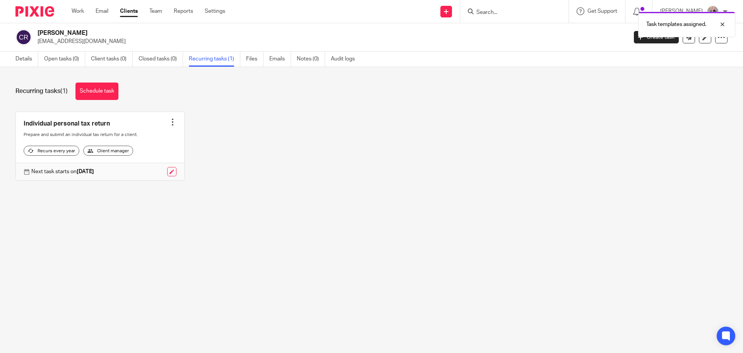
click at [483, 12] on div "Task templates assigned." at bounding box center [554, 22] width 364 height 29
click at [479, 13] on div "Task templates assigned." at bounding box center [554, 22] width 364 height 29
click at [491, 12] on div "Task templates assigned." at bounding box center [554, 22] width 364 height 29
drag, startPoint x: 725, startPoint y: 24, endPoint x: 715, endPoint y: 24, distance: 10.1
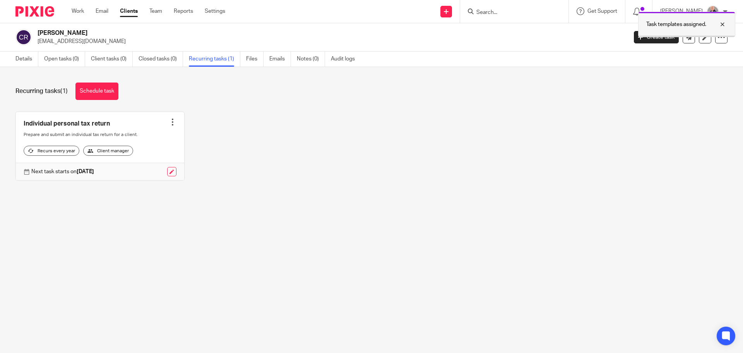
click at [723, 24] on div at bounding box center [716, 24] width 21 height 9
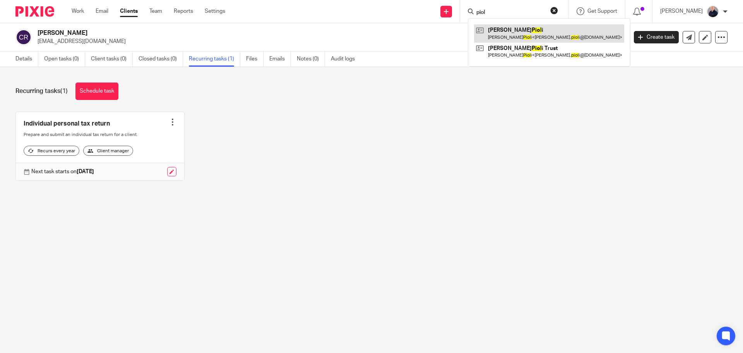
type input "piol"
click at [547, 36] on link at bounding box center [549, 33] width 150 height 18
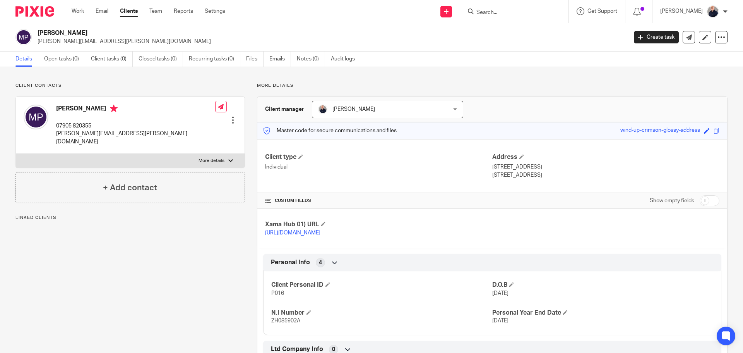
click at [216, 60] on link "Recurring tasks (0)" at bounding box center [214, 58] width 51 height 15
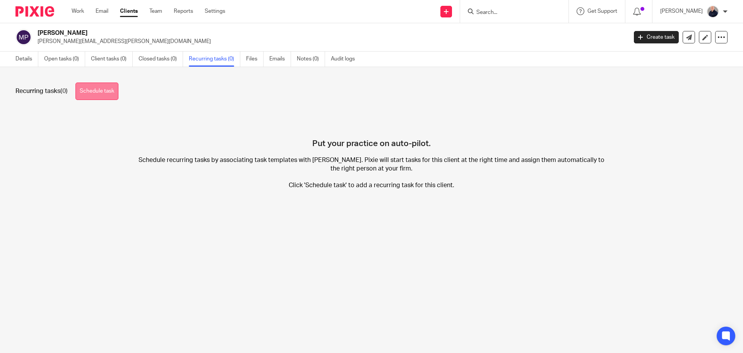
click at [101, 88] on link "Schedule task" at bounding box center [96, 90] width 43 height 17
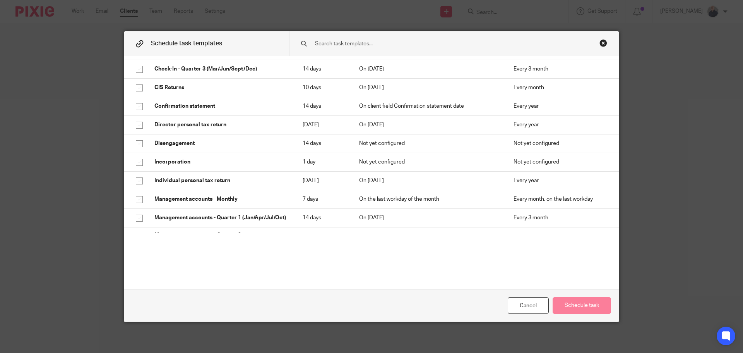
scroll to position [271, 0]
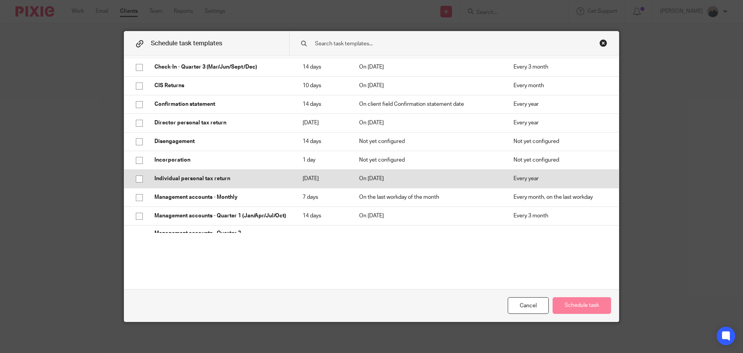
click at [134, 177] on input "checkbox" at bounding box center [139, 178] width 15 height 15
checkbox input "true"
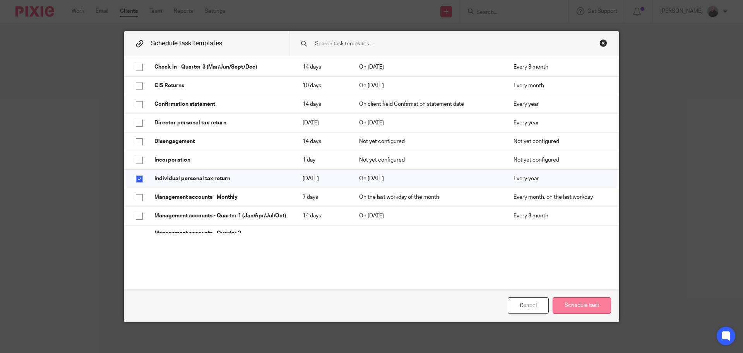
click at [572, 306] on button "Schedule task" at bounding box center [582, 305] width 58 height 17
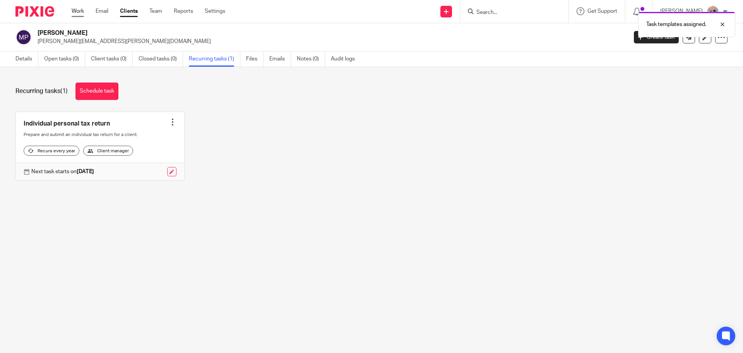
click at [79, 11] on link "Work" at bounding box center [78, 11] width 12 height 8
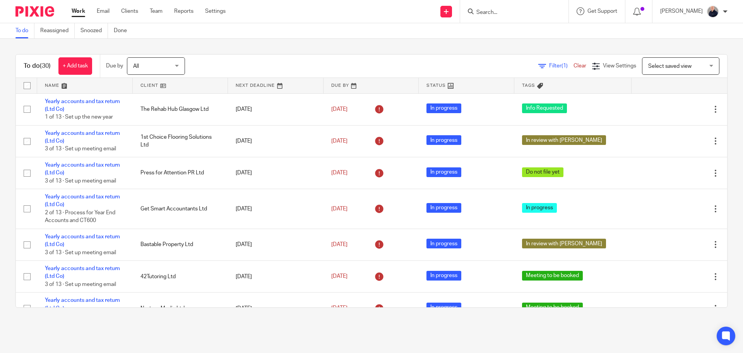
click at [49, 86] on link at bounding box center [85, 85] width 96 height 15
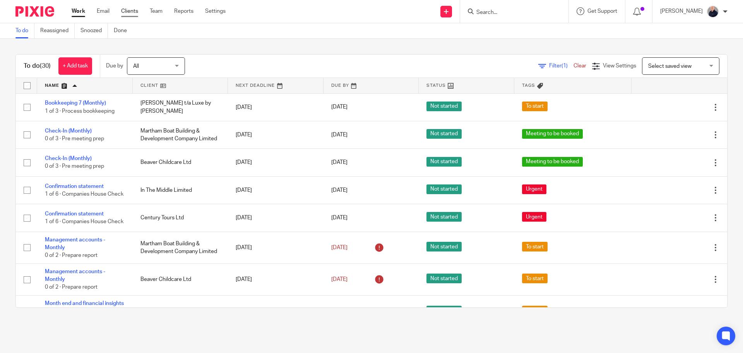
click at [133, 12] on link "Clients" at bounding box center [129, 11] width 17 height 8
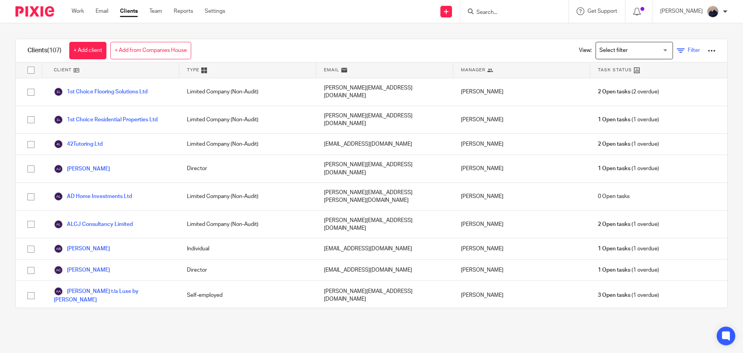
click at [677, 50] on icon at bounding box center [681, 51] width 8 height 8
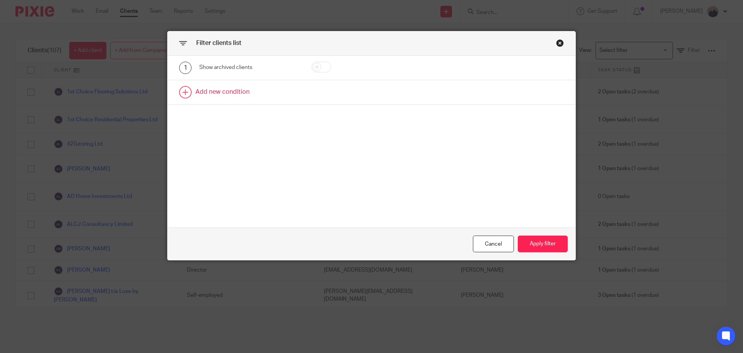
click at [239, 92] on link at bounding box center [372, 92] width 408 height 24
click at [264, 97] on div "Field" at bounding box center [243, 94] width 75 height 16
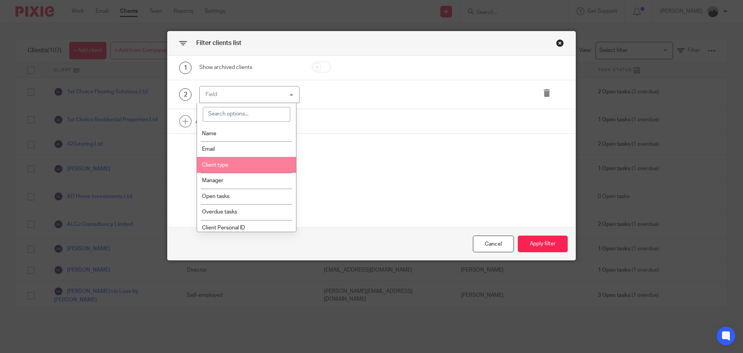
click at [235, 165] on li "Client type" at bounding box center [246, 165] width 99 height 16
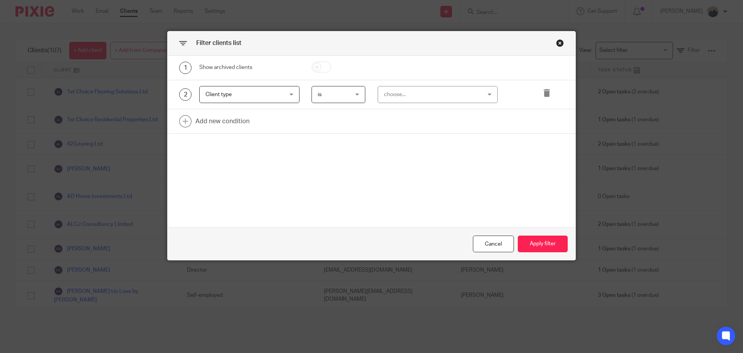
click at [335, 93] on span "is" at bounding box center [337, 94] width 38 height 16
drag, startPoint x: 326, startPoint y: 121, endPoint x: 364, endPoint y: 102, distance: 43.1
click at [326, 121] on li "is not" at bounding box center [335, 127] width 53 height 16
drag, startPoint x: 375, startPoint y: 94, endPoint x: 381, endPoint y: 95, distance: 5.5
click at [378, 94] on div "choose..." at bounding box center [438, 94] width 120 height 17
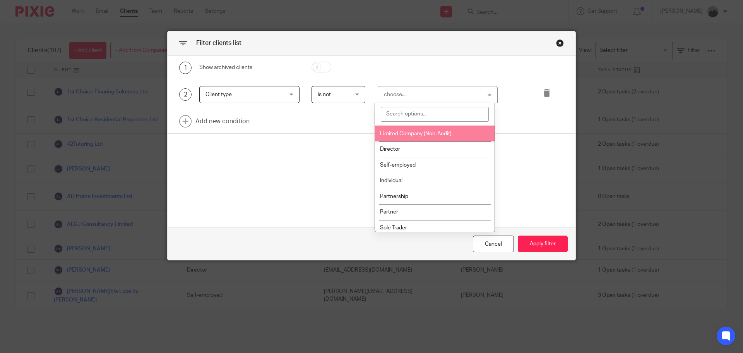
drag, startPoint x: 392, startPoint y: 133, endPoint x: 452, endPoint y: 141, distance: 60.8
click at [392, 133] on span "Limited Company (Non-Audit)" at bounding box center [416, 133] width 72 height 5
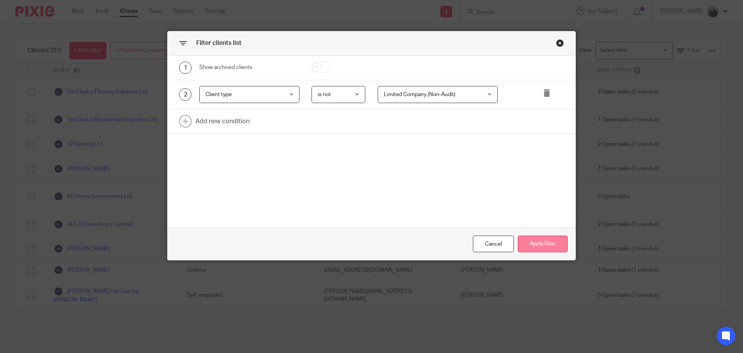
click at [542, 245] on button "Apply filter" at bounding box center [543, 243] width 50 height 17
